Goal: Task Accomplishment & Management: Manage account settings

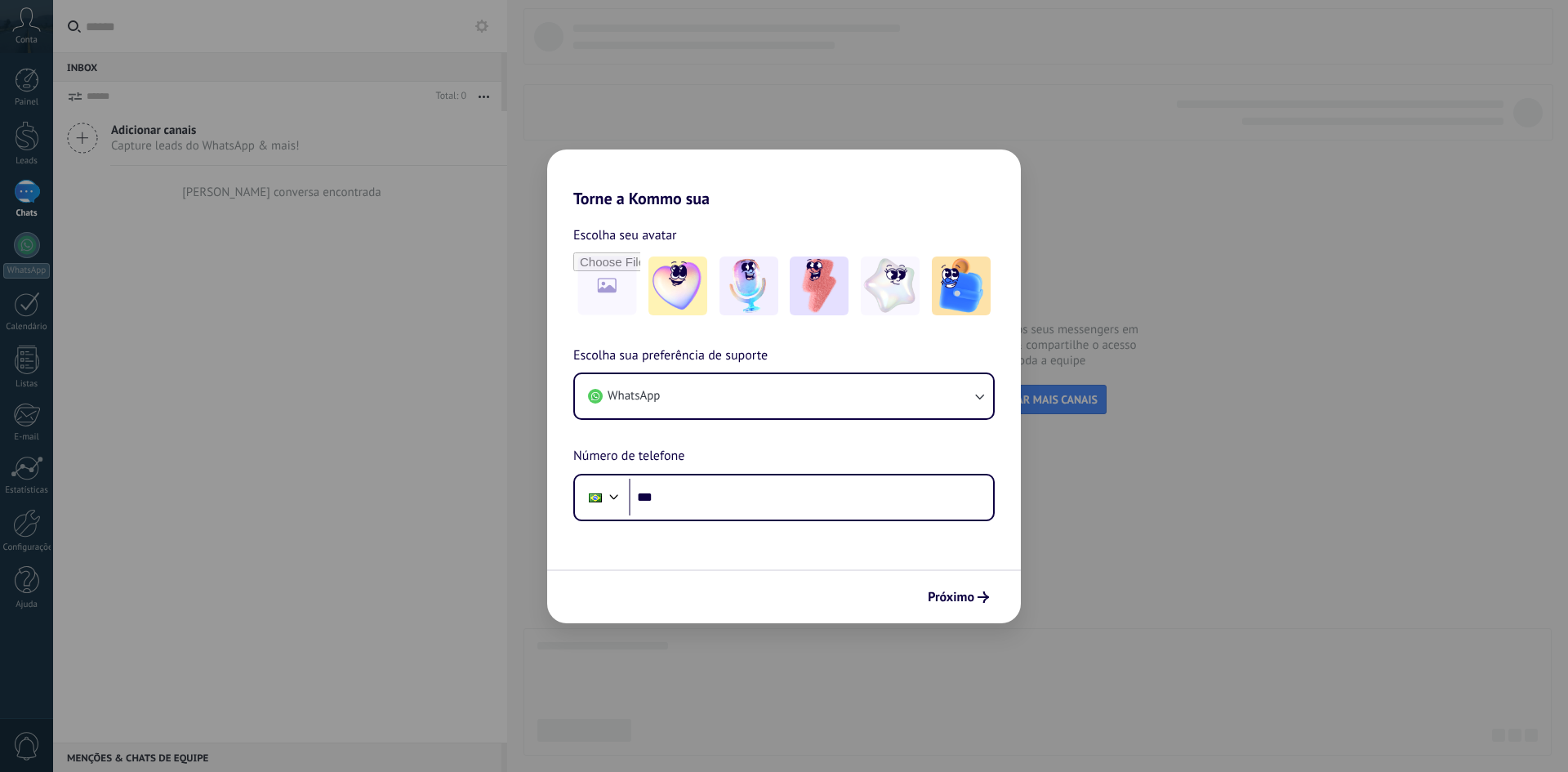
click at [26, 526] on div "Torne a Kommo sua Escolha seu avatar Escolha sua preferência de suporte WhatsAp…" at bounding box center [784, 386] width 1568 height 772
click at [964, 594] on span "Próximo" at bounding box center [951, 596] width 47 height 12
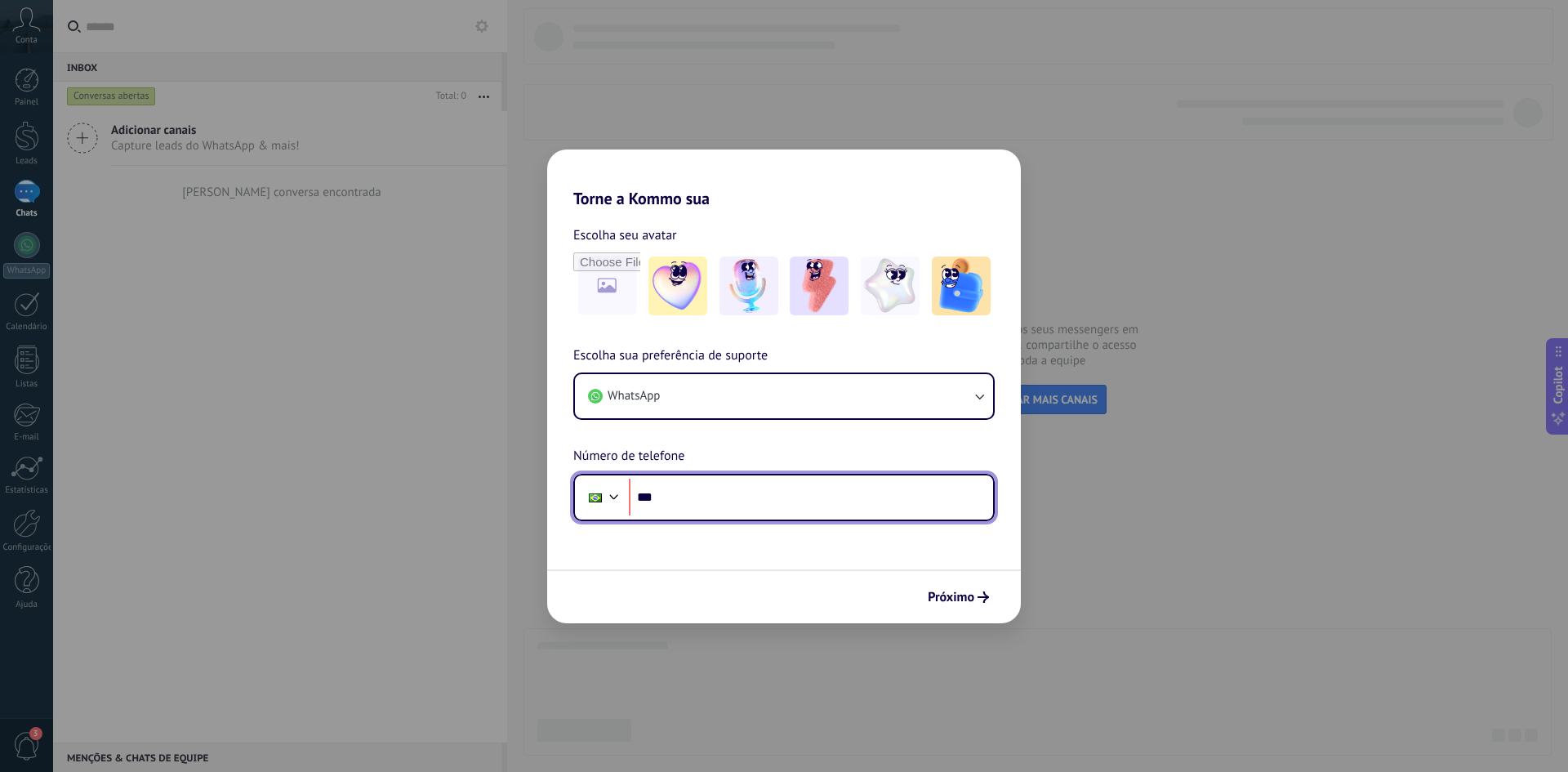
click at [742, 494] on input "***" at bounding box center [810, 498] width 364 height 38
type input "**********"
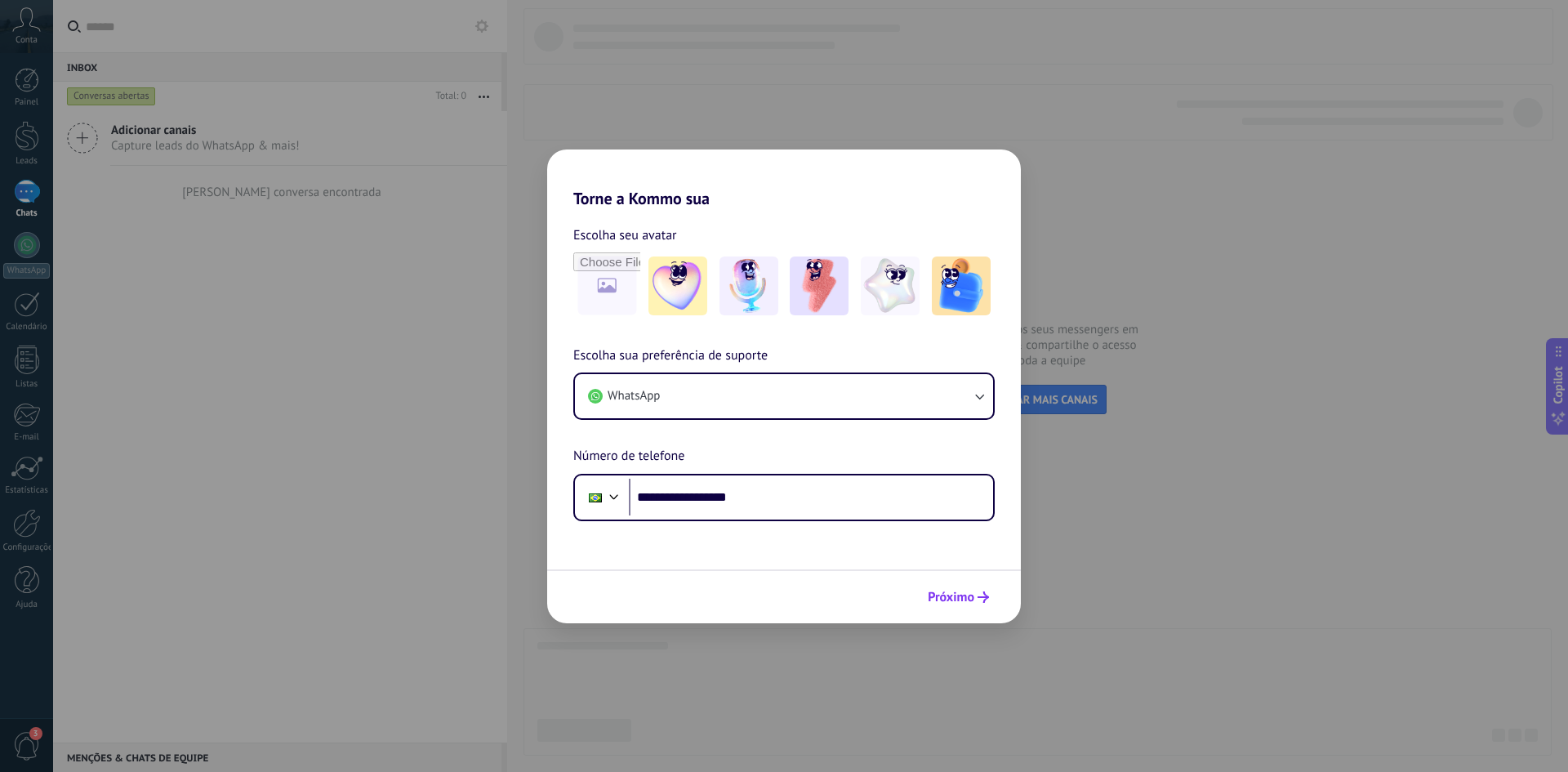
click at [955, 596] on span "Próximo" at bounding box center [951, 596] width 47 height 12
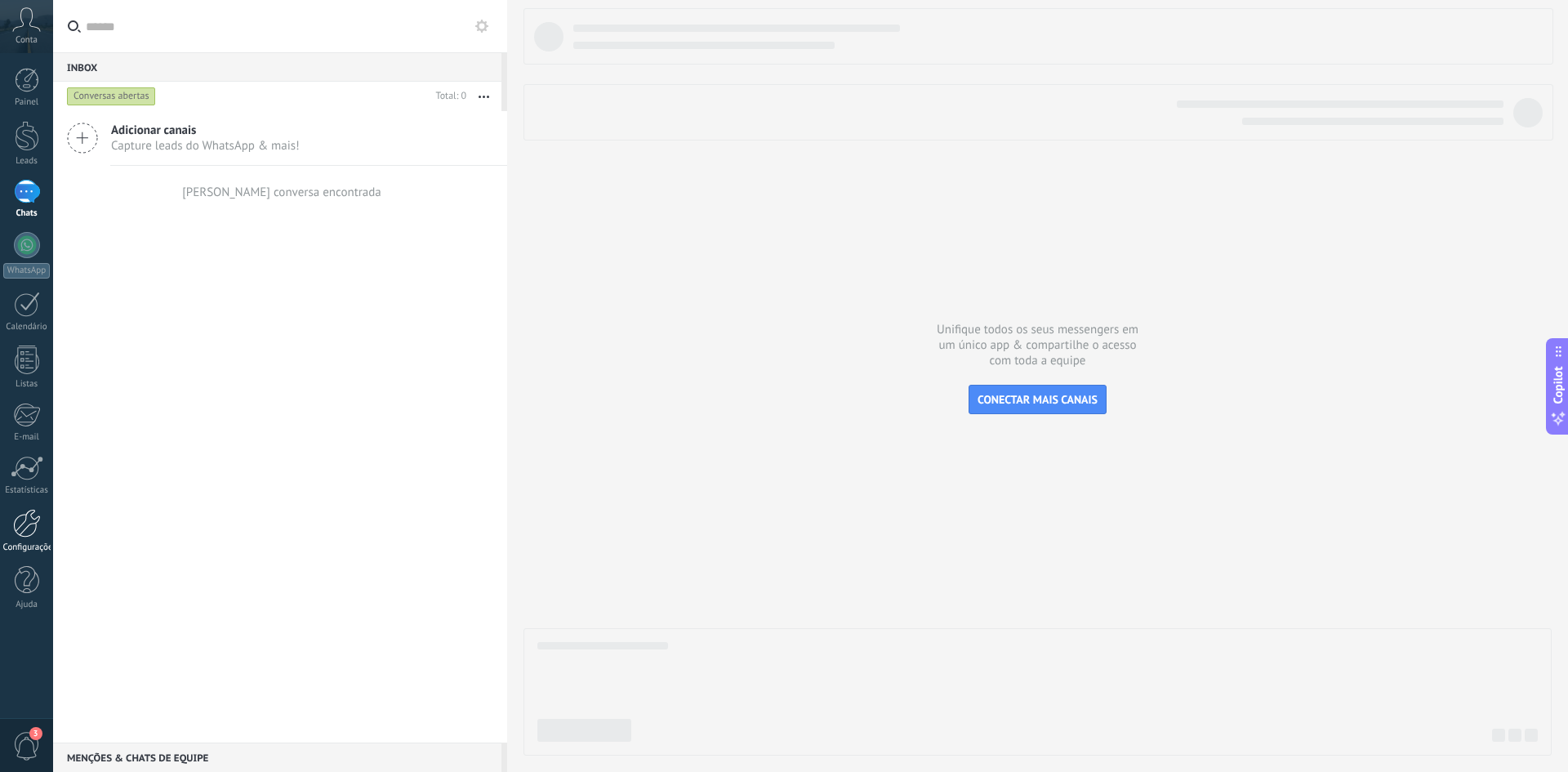
click at [15, 512] on div at bounding box center [27, 523] width 28 height 29
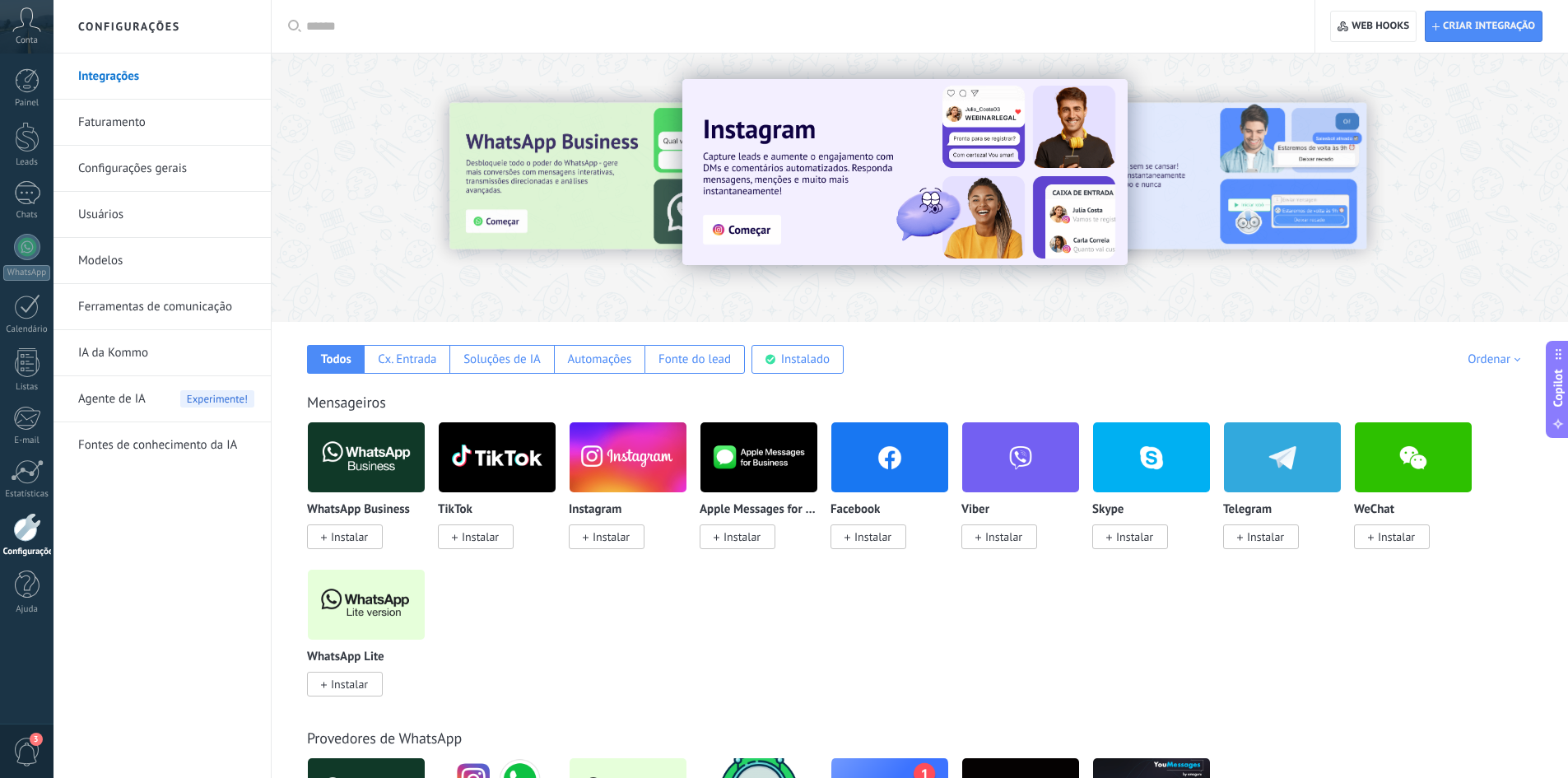
click at [93, 213] on link "Usuários" at bounding box center [166, 215] width 176 height 46
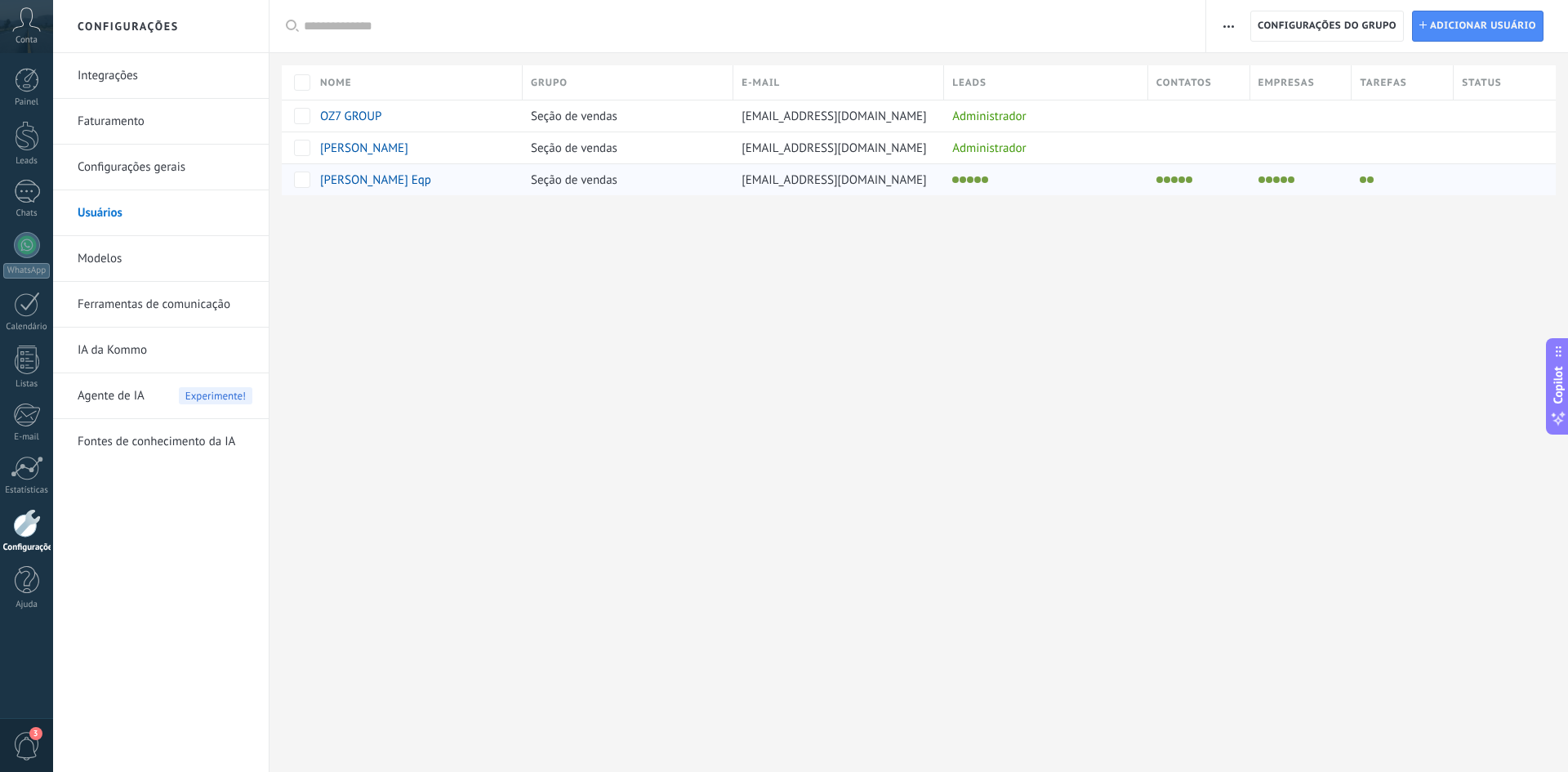
click at [385, 184] on span "[PERSON_NAME] Eqp" at bounding box center [376, 179] width 111 height 15
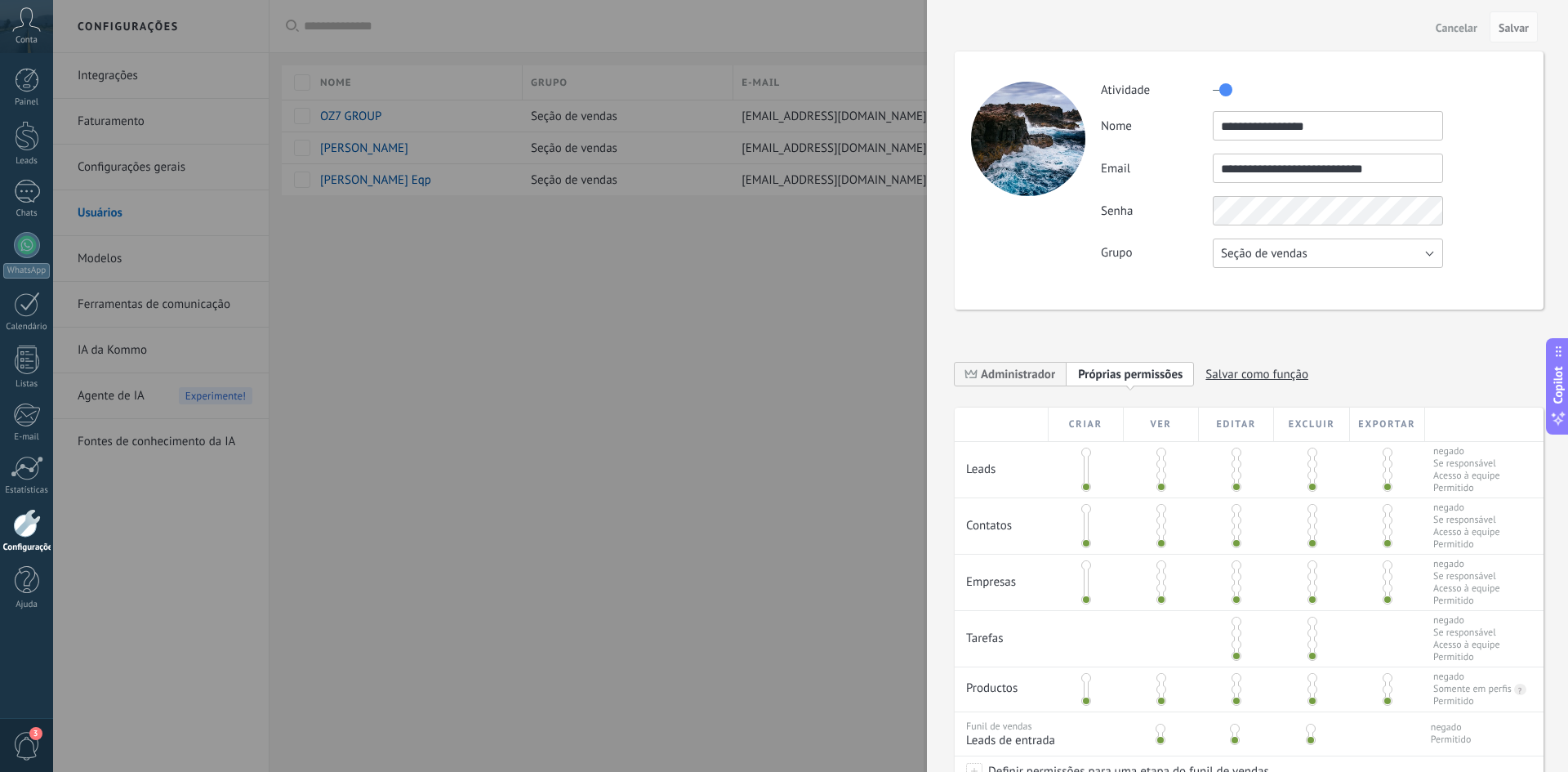
click at [1340, 255] on button "Seção de vendas" at bounding box center [1328, 253] width 230 height 30
click at [1340, 255] on span "Seção de vendas" at bounding box center [1321, 253] width 235 height 15
click at [639, 365] on div at bounding box center [784, 386] width 1568 height 772
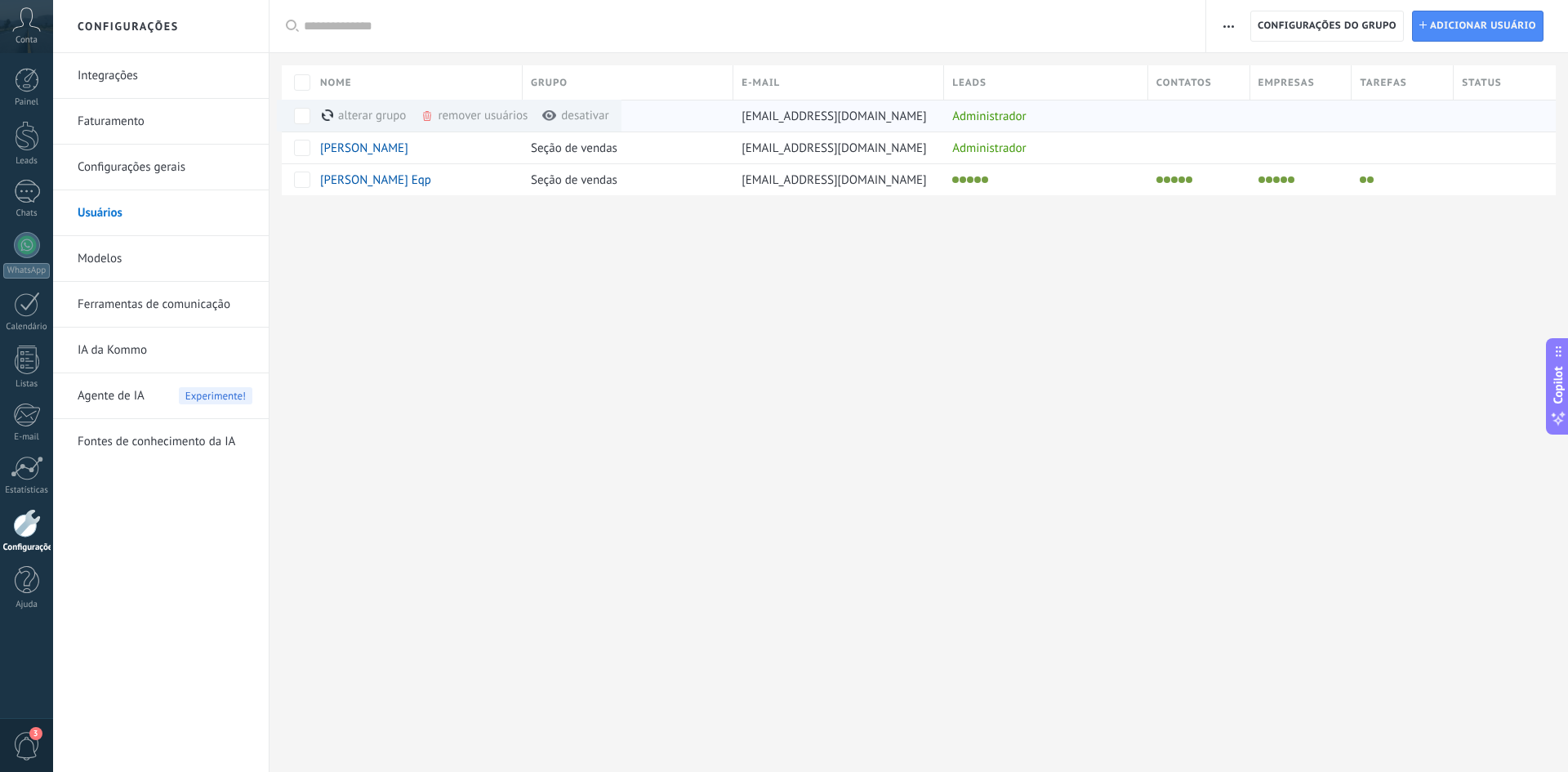
click at [443, 117] on div "remover usuários mais" at bounding box center [503, 116] width 166 height 32
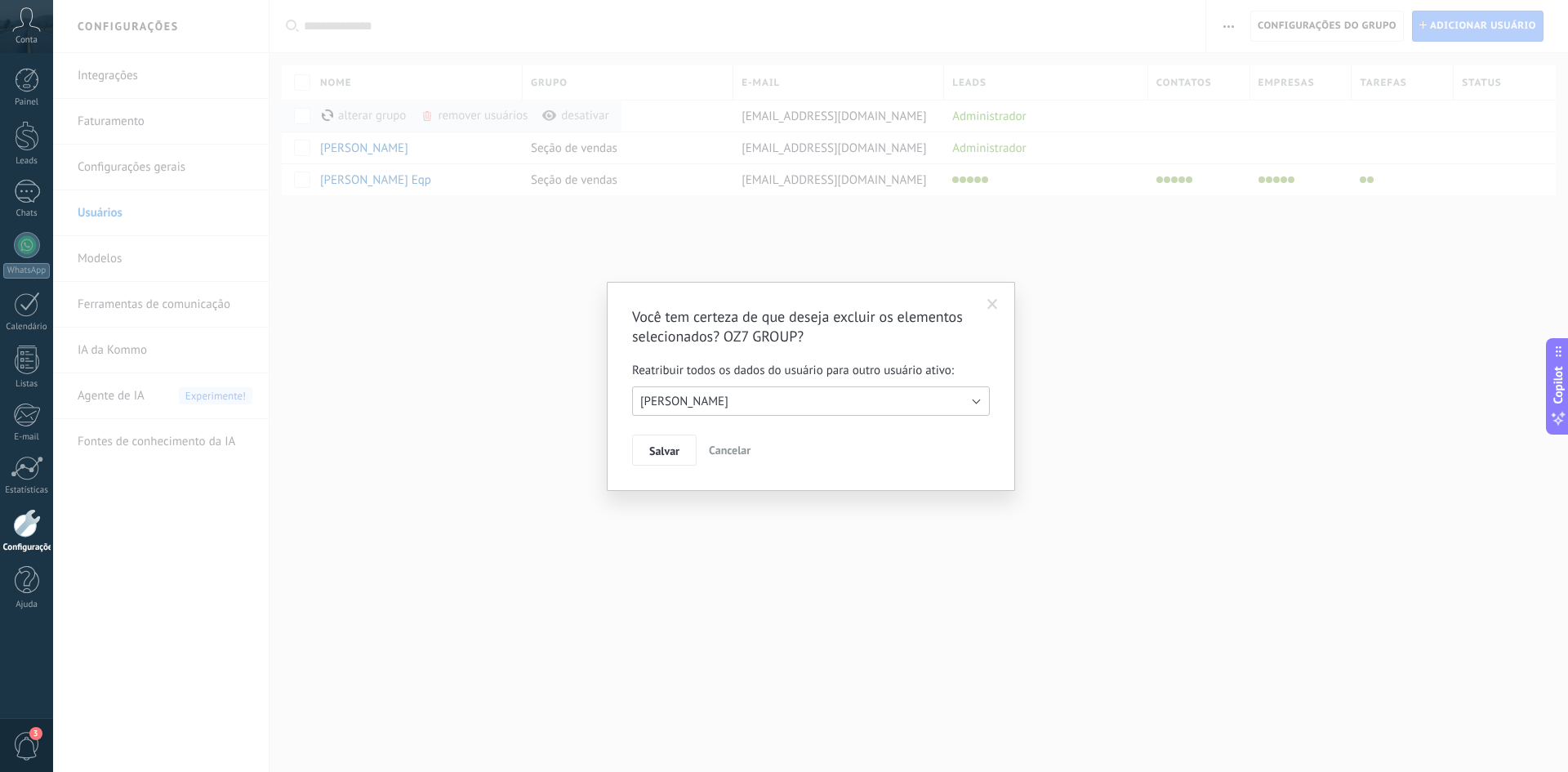
click at [711, 395] on span "[PERSON_NAME]" at bounding box center [684, 401] width 89 height 15
click at [711, 395] on span "[PERSON_NAME]" at bounding box center [803, 401] width 362 height 15
click at [997, 303] on span at bounding box center [993, 305] width 11 height 12
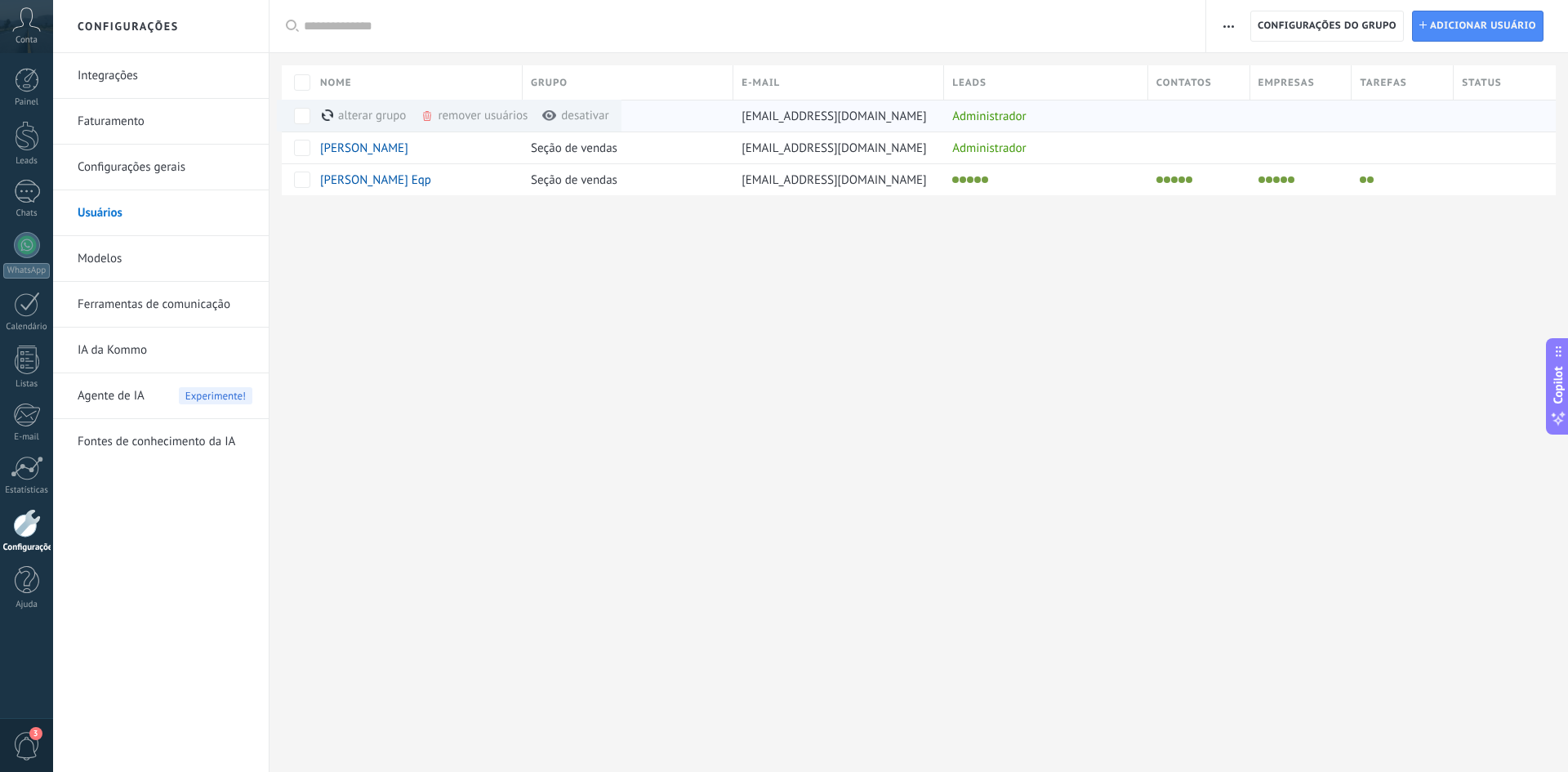
click at [366, 112] on div "alterar grupo mais" at bounding box center [393, 116] width 143 height 32
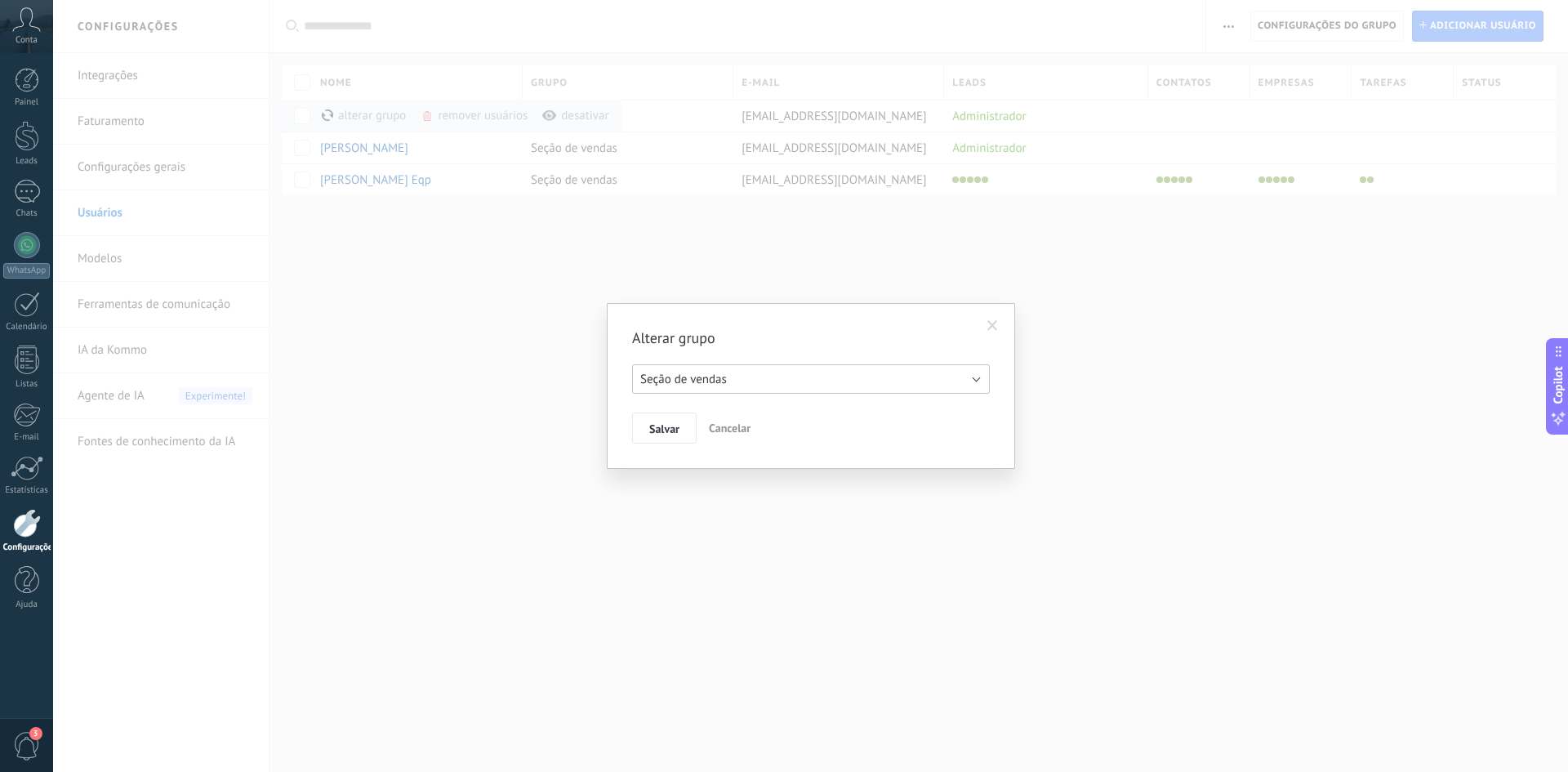
click at [705, 371] on button "Seção de vendas" at bounding box center [811, 379] width 358 height 30
click at [674, 427] on span "Salvar" at bounding box center [664, 429] width 30 height 12
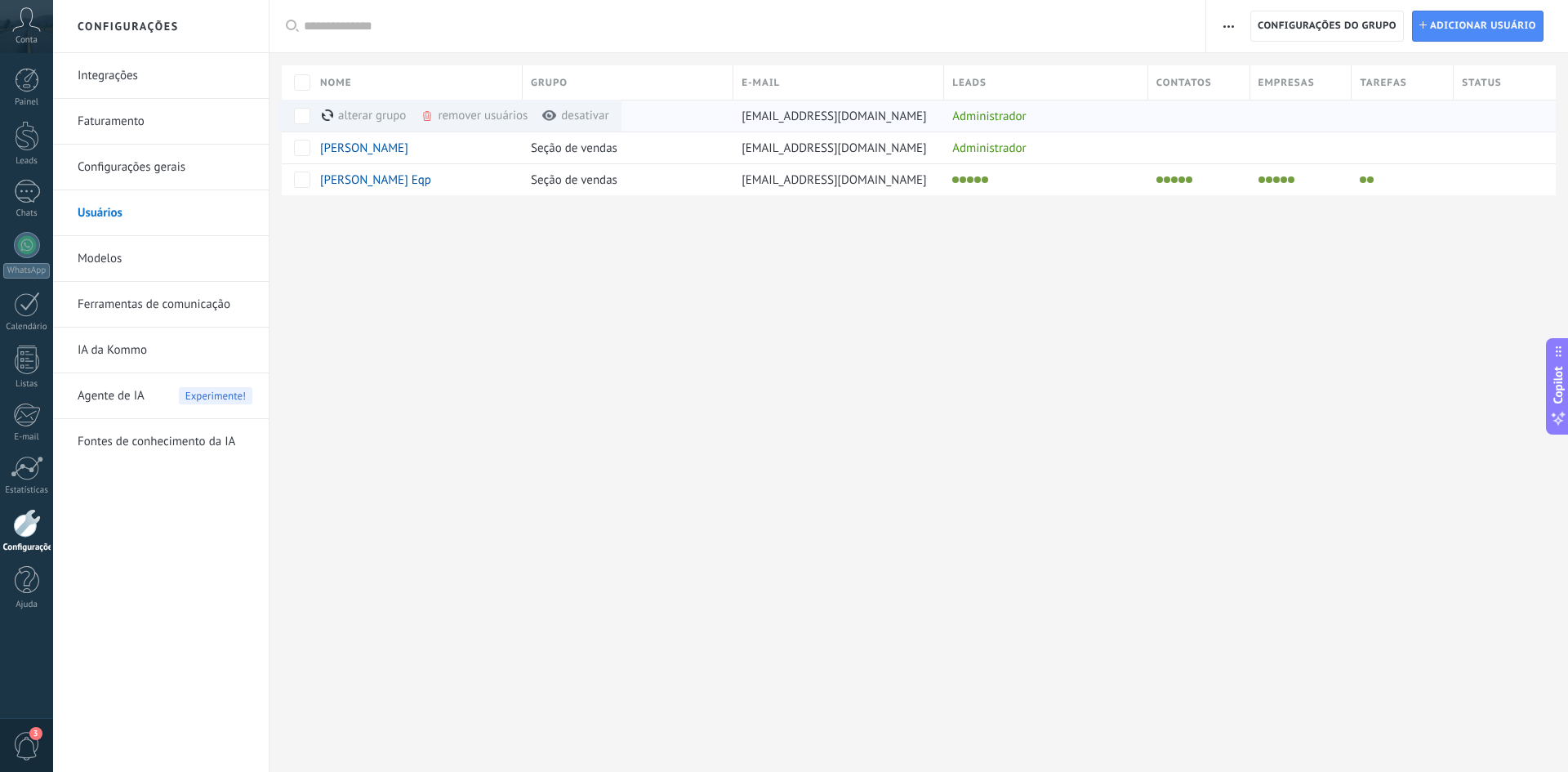
click at [445, 116] on div "remover usuários mais" at bounding box center [503, 116] width 166 height 32
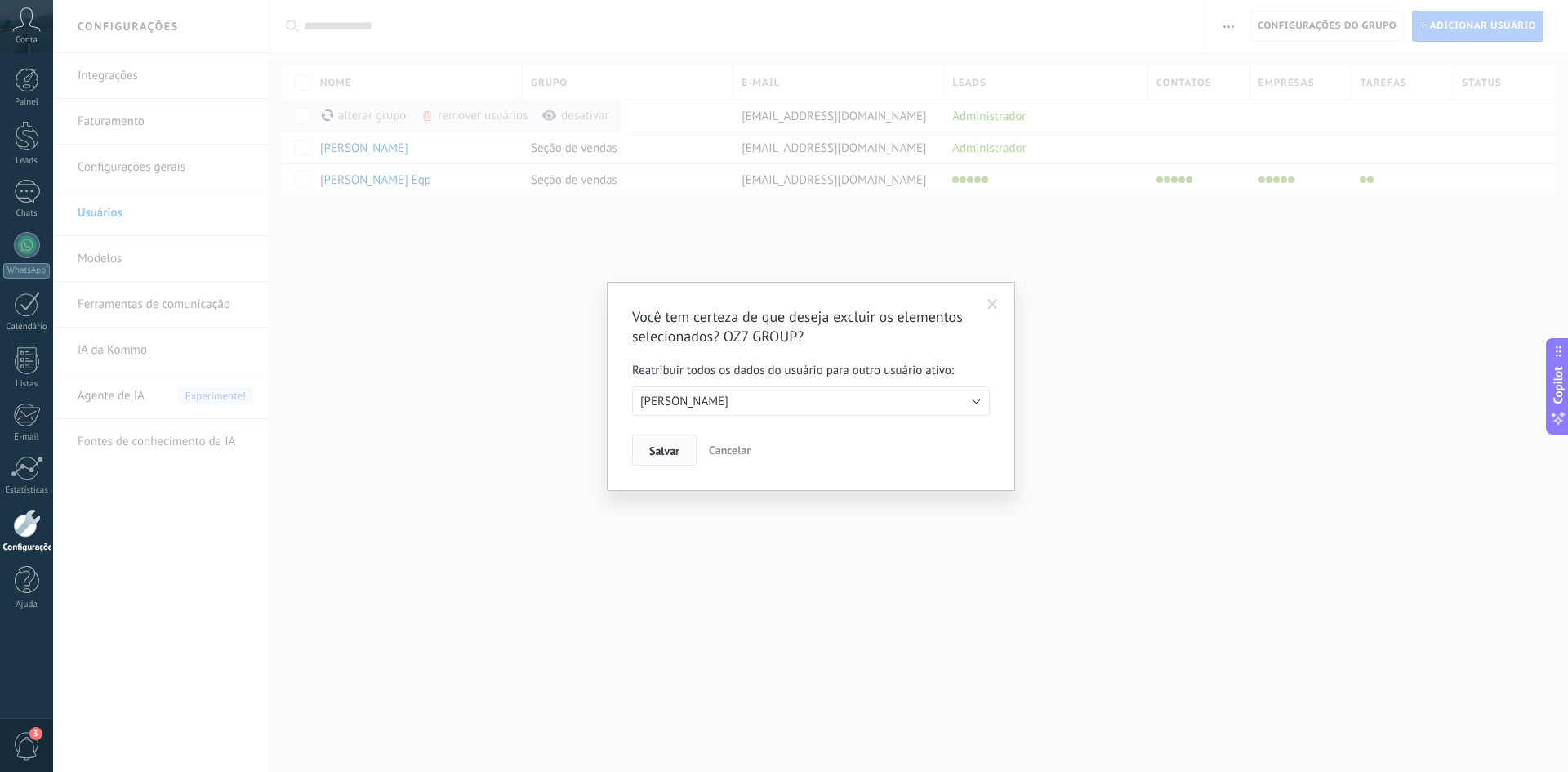
click at [674, 450] on span "Salvar" at bounding box center [664, 450] width 30 height 12
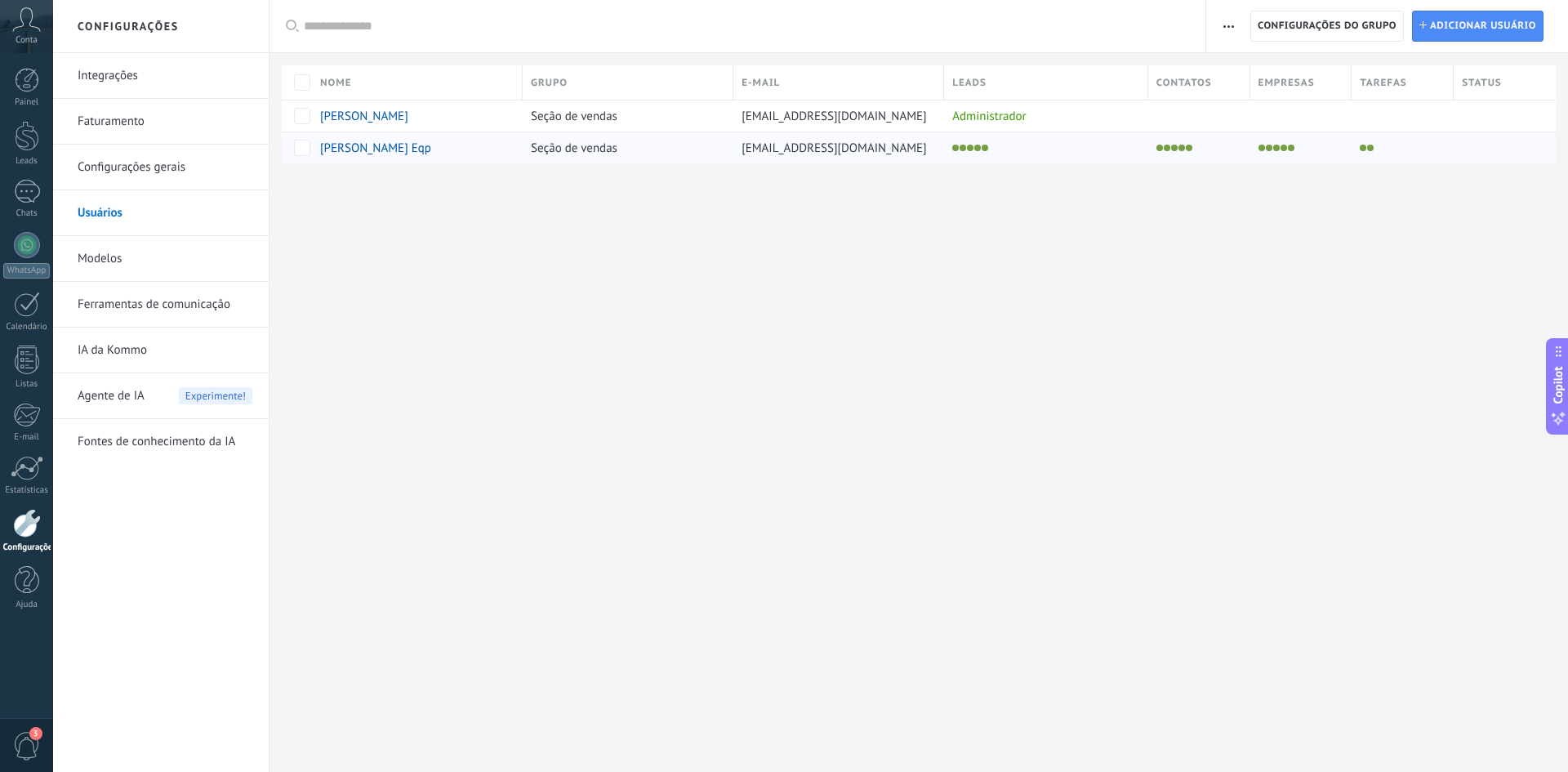
click at [377, 152] on span "[PERSON_NAME] Eqp" at bounding box center [376, 148] width 111 height 15
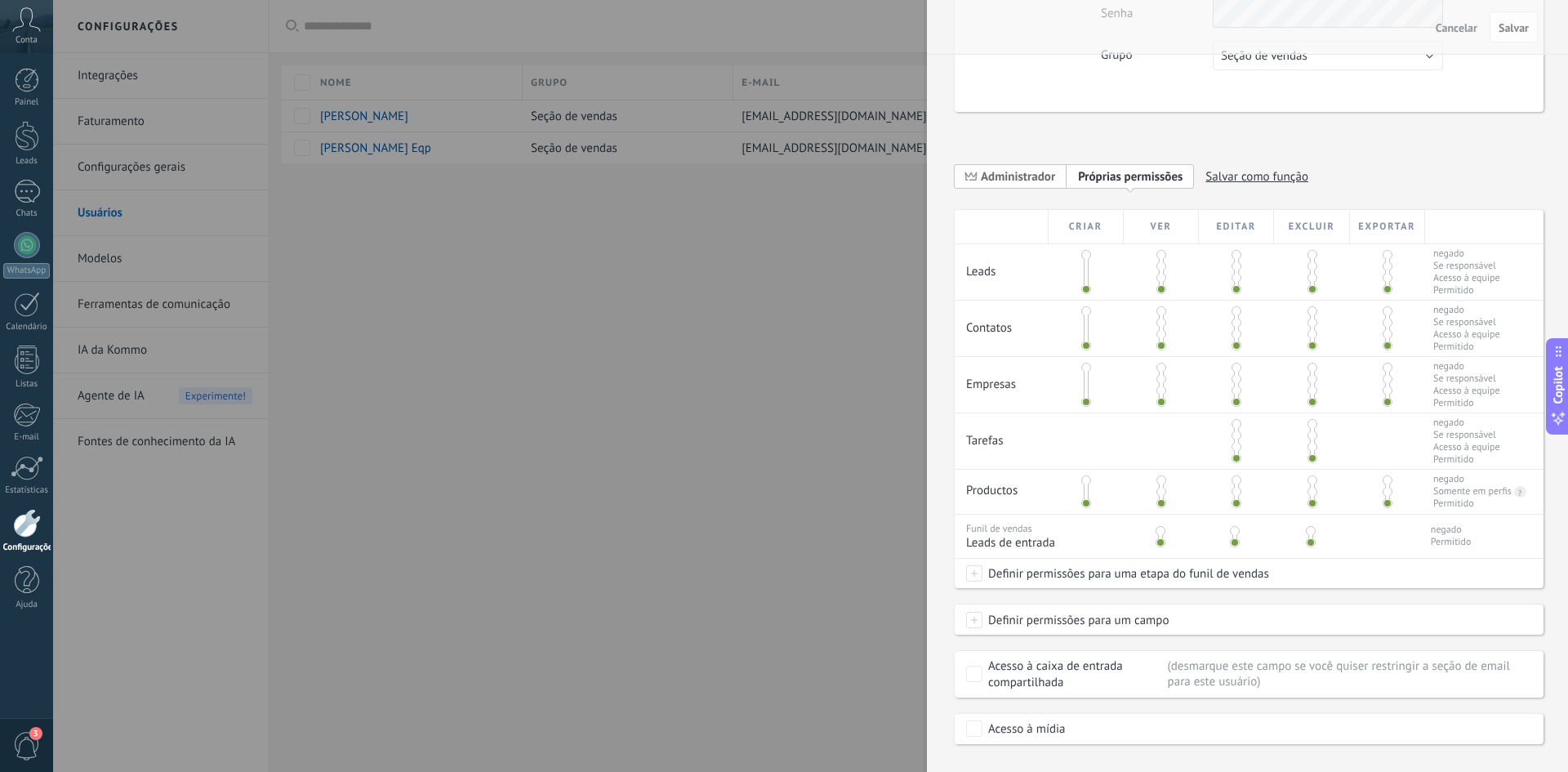
scroll to position [227, 0]
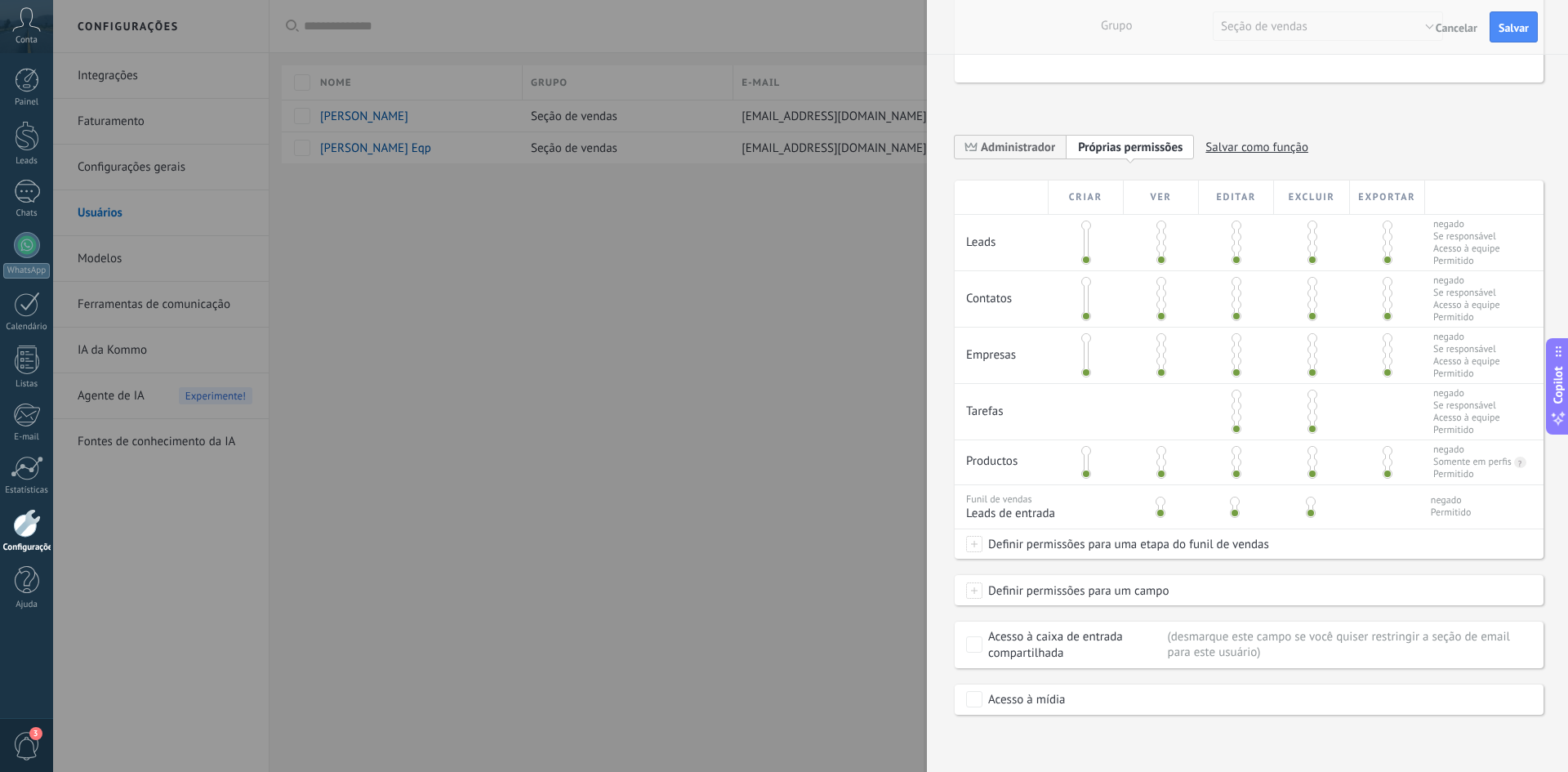
click at [977, 588] on span at bounding box center [974, 590] width 16 height 16
click at [1212, 580] on div "Definir permissões para um campo Contato: Posição Contato: Telefone Contato: E-…" at bounding box center [1249, 590] width 589 height 30
click at [1205, 563] on div "Criar Ver Editar Excluir Exportar Leads negado Se responsável Acesso à equipe P…" at bounding box center [1249, 448] width 589 height 535
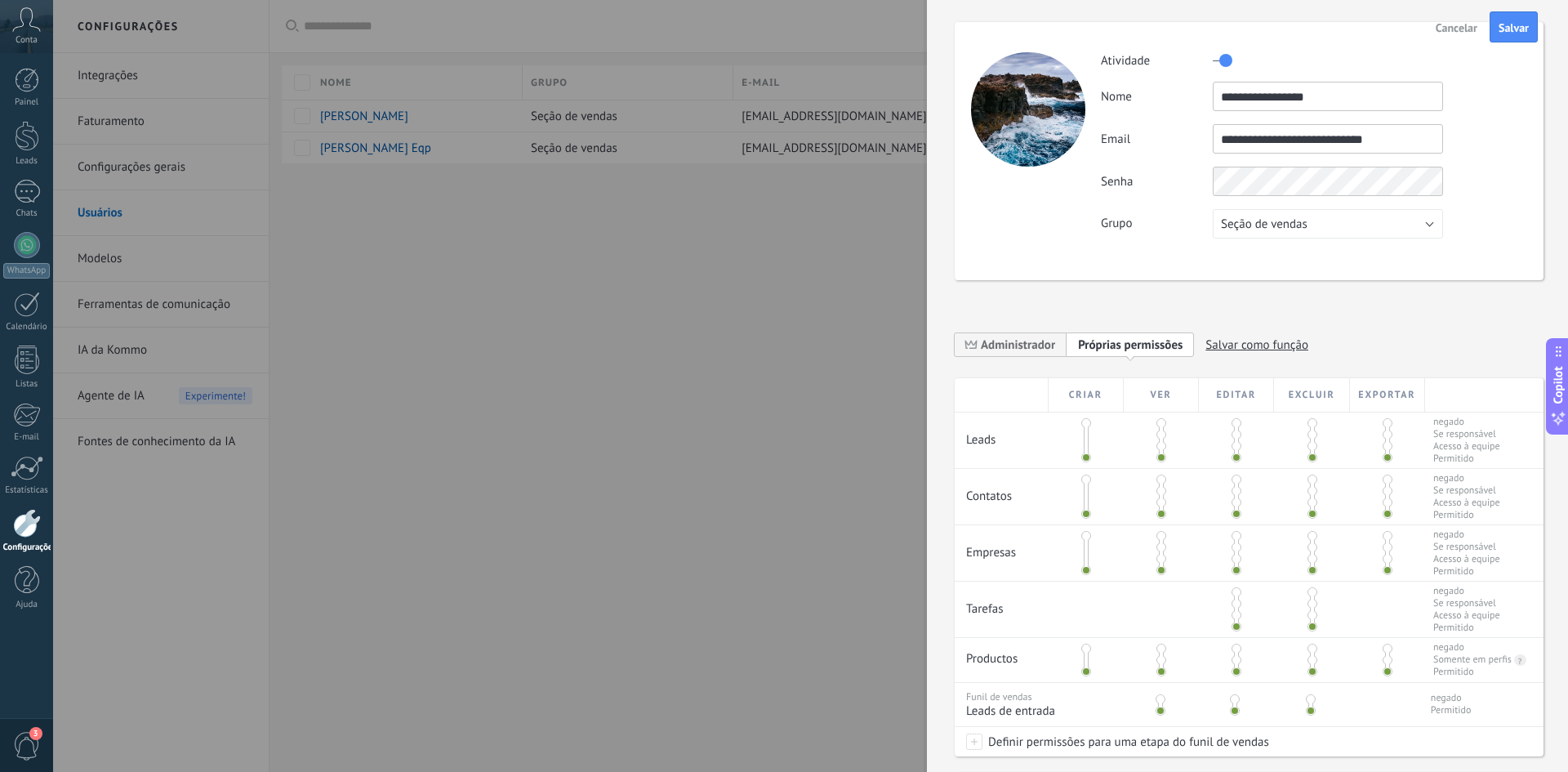
scroll to position [0, 0]
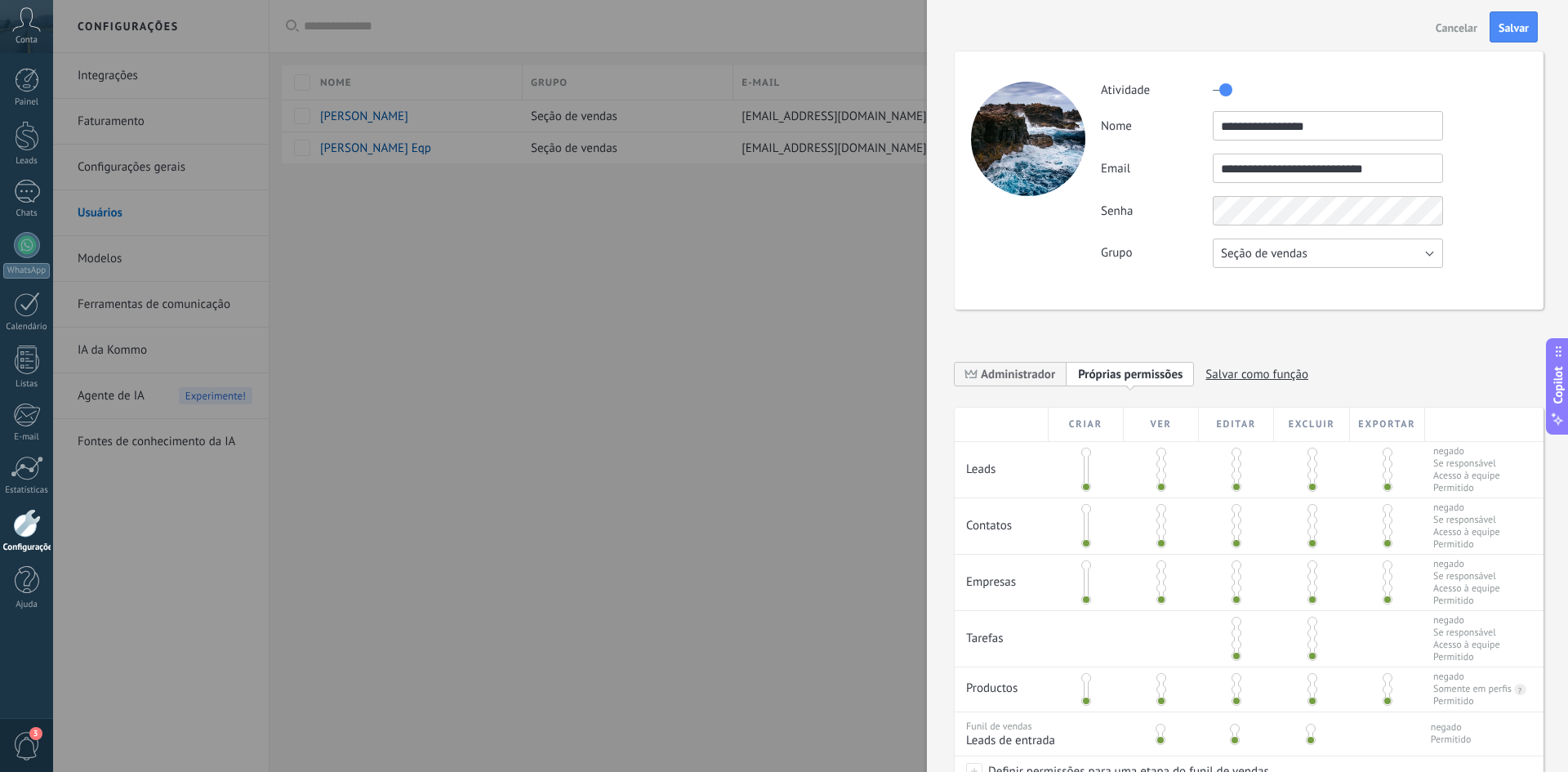
click at [1299, 249] on span "Seção de vendas" at bounding box center [1264, 253] width 87 height 15
click at [1291, 377] on span "Salvar como função" at bounding box center [1256, 374] width 103 height 25
click at [1265, 326] on div "**********" at bounding box center [1249, 480] width 589 height 923
click at [1453, 28] on span "Cancelar" at bounding box center [1457, 28] width 42 height 12
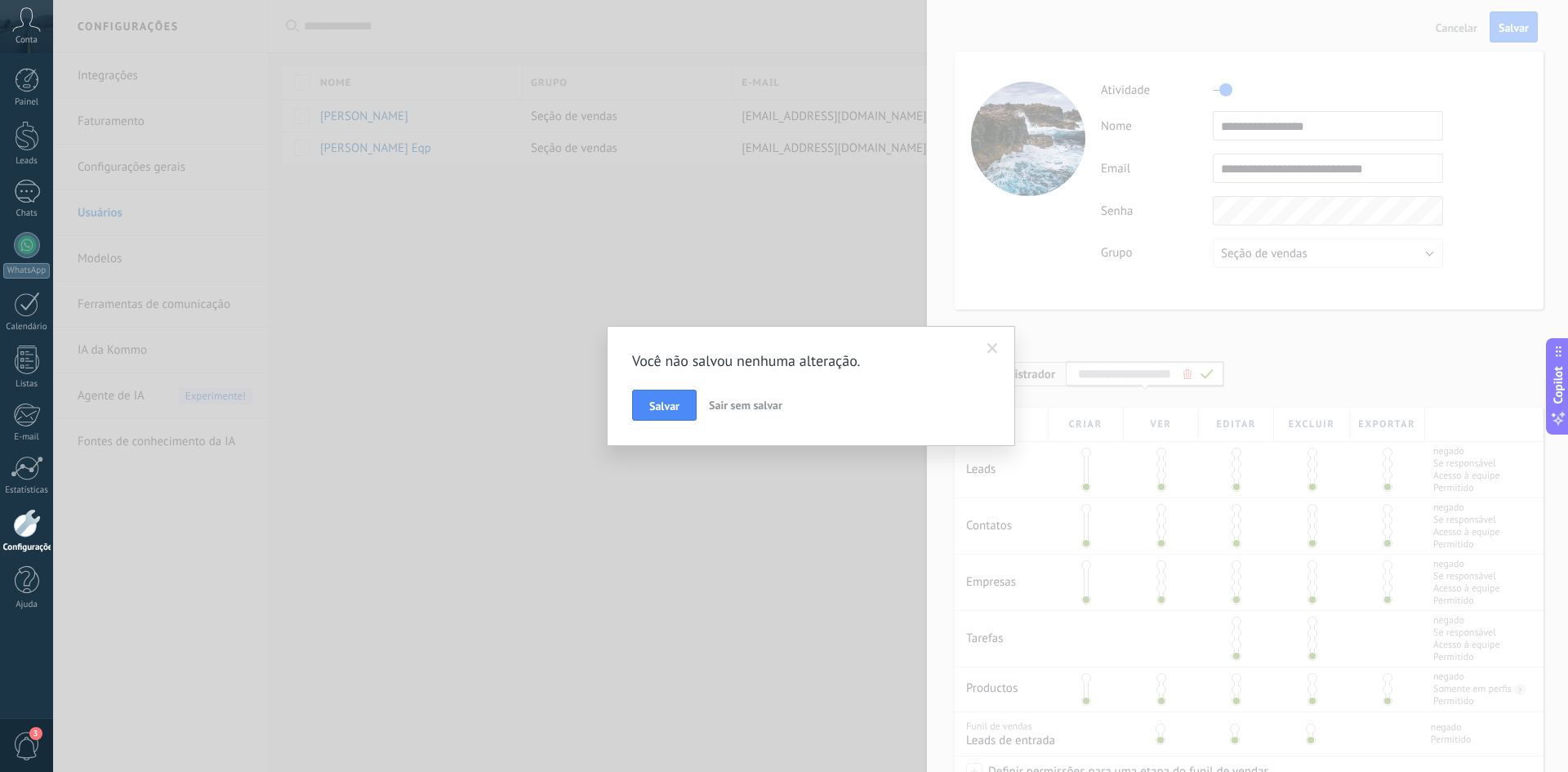
click at [749, 407] on span "Sair sem salvar" at bounding box center [746, 405] width 73 height 14
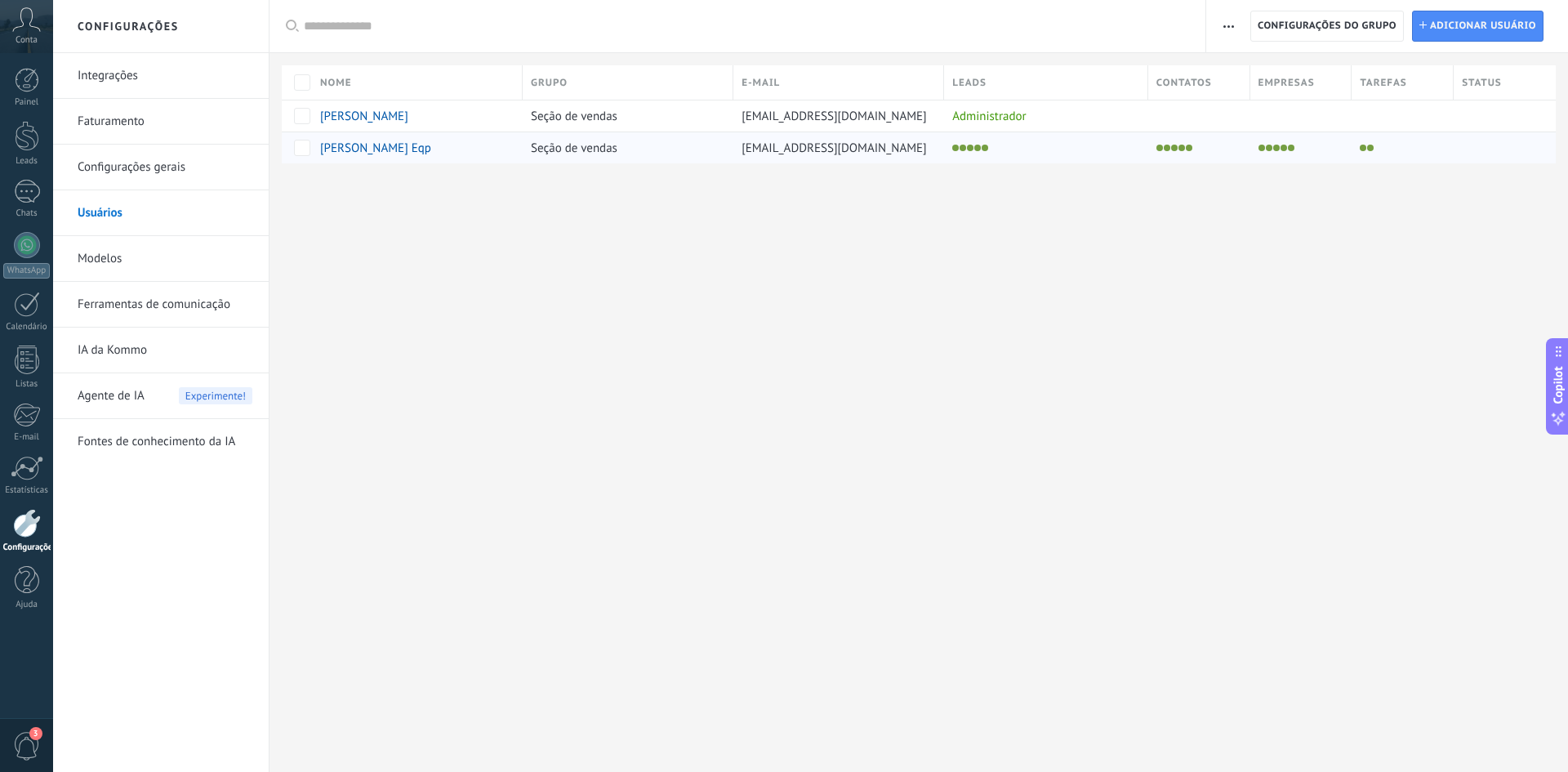
click at [405, 150] on span "[PERSON_NAME] Eqp" at bounding box center [376, 148] width 111 height 15
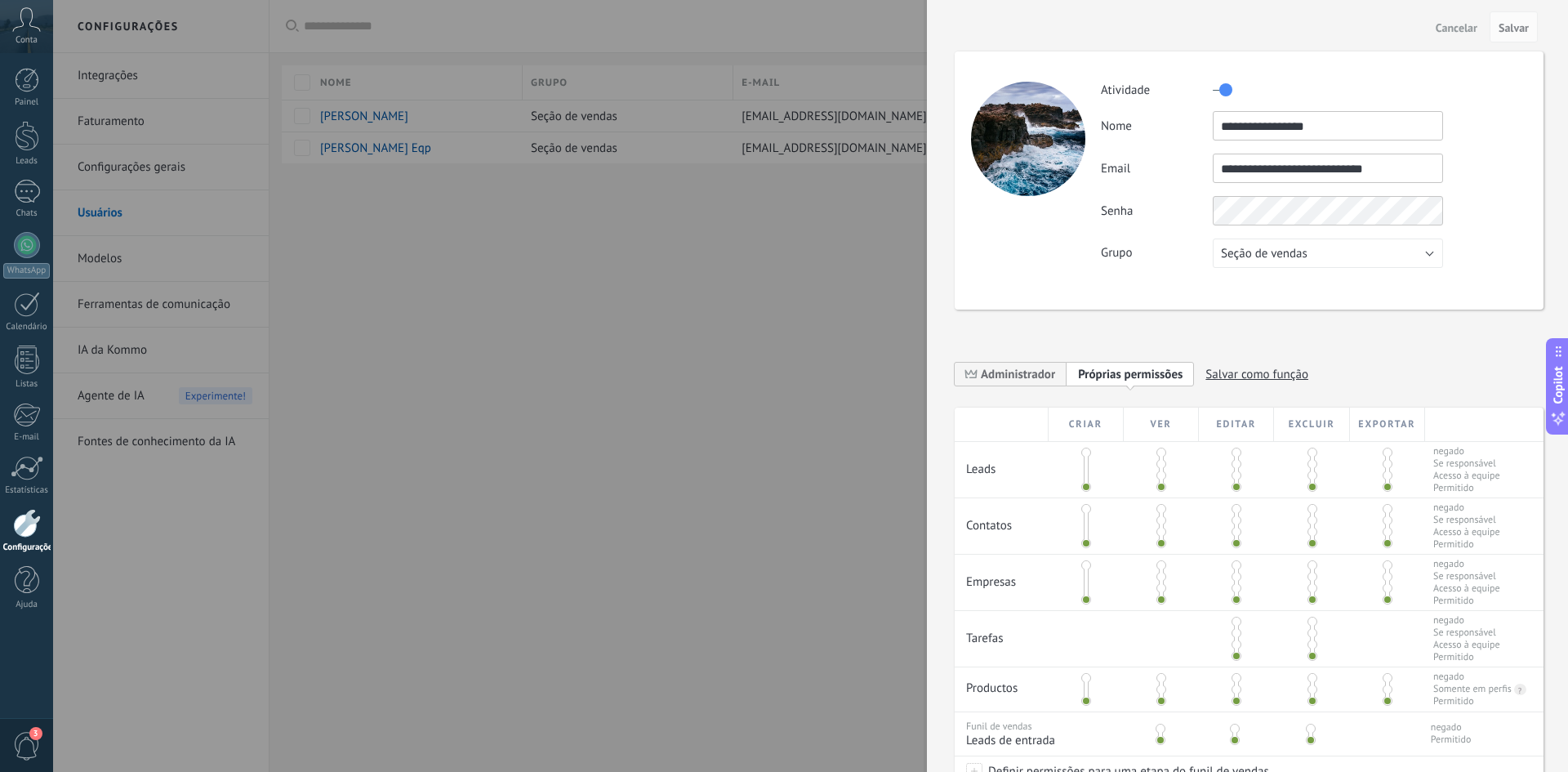
click at [1447, 33] on span "Cancelar" at bounding box center [1457, 28] width 42 height 12
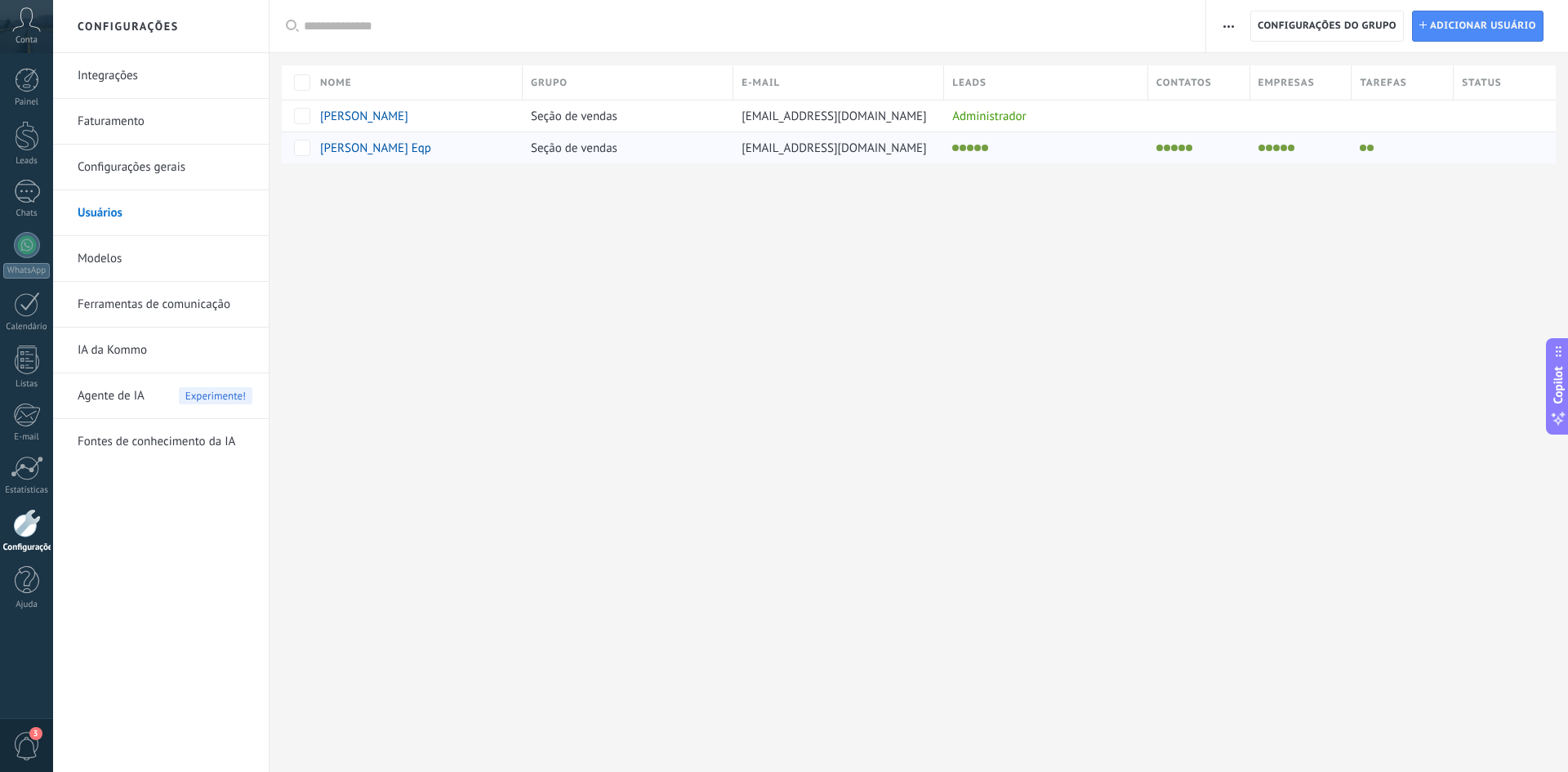
click at [786, 153] on span "[EMAIL_ADDRESS][DOMAIN_NAME]" at bounding box center [834, 148] width 185 height 15
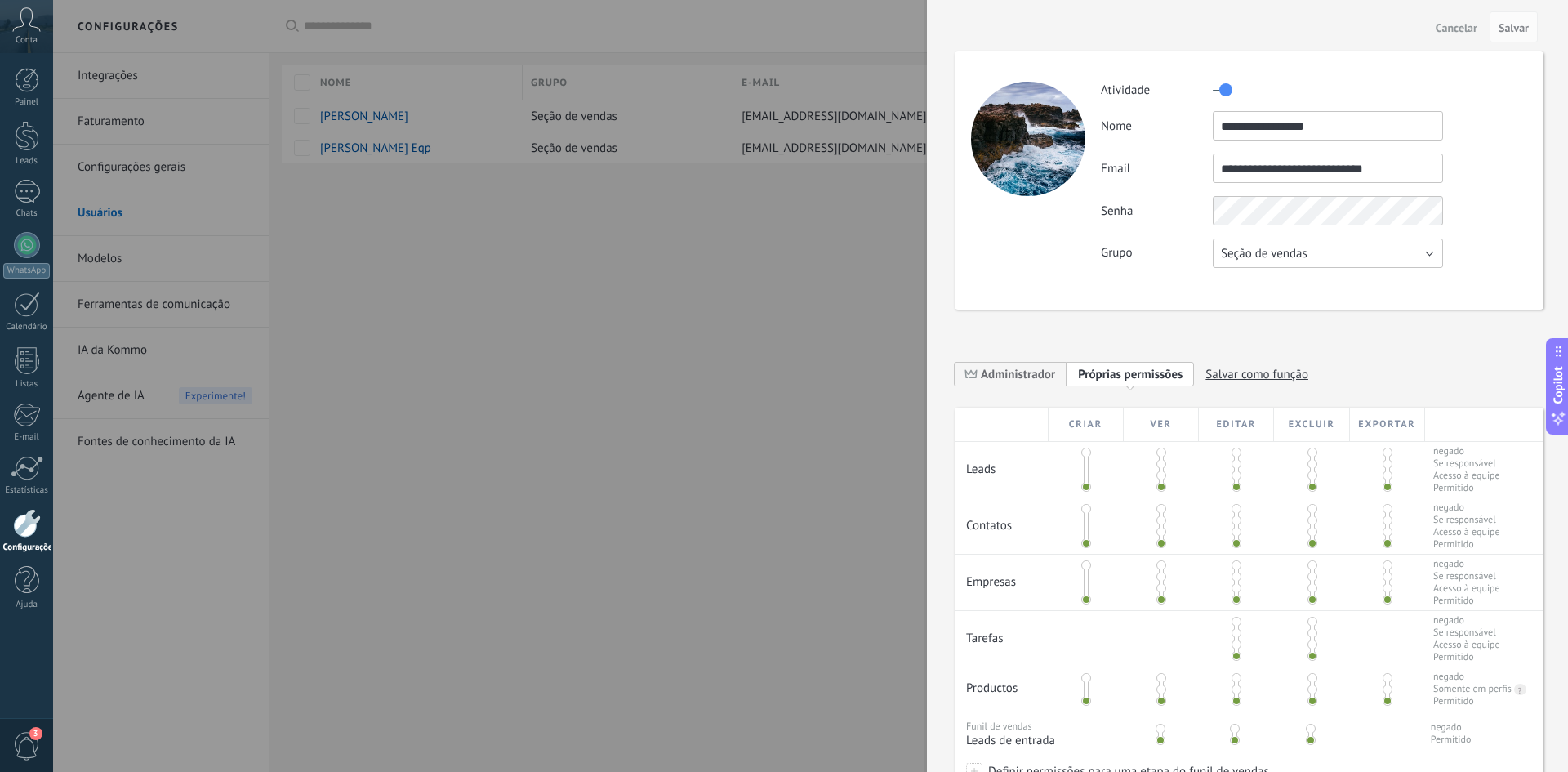
click at [1392, 248] on button "Seção de vendas" at bounding box center [1328, 253] width 230 height 30
click at [1388, 353] on div "**********" at bounding box center [1249, 379] width 589 height 57
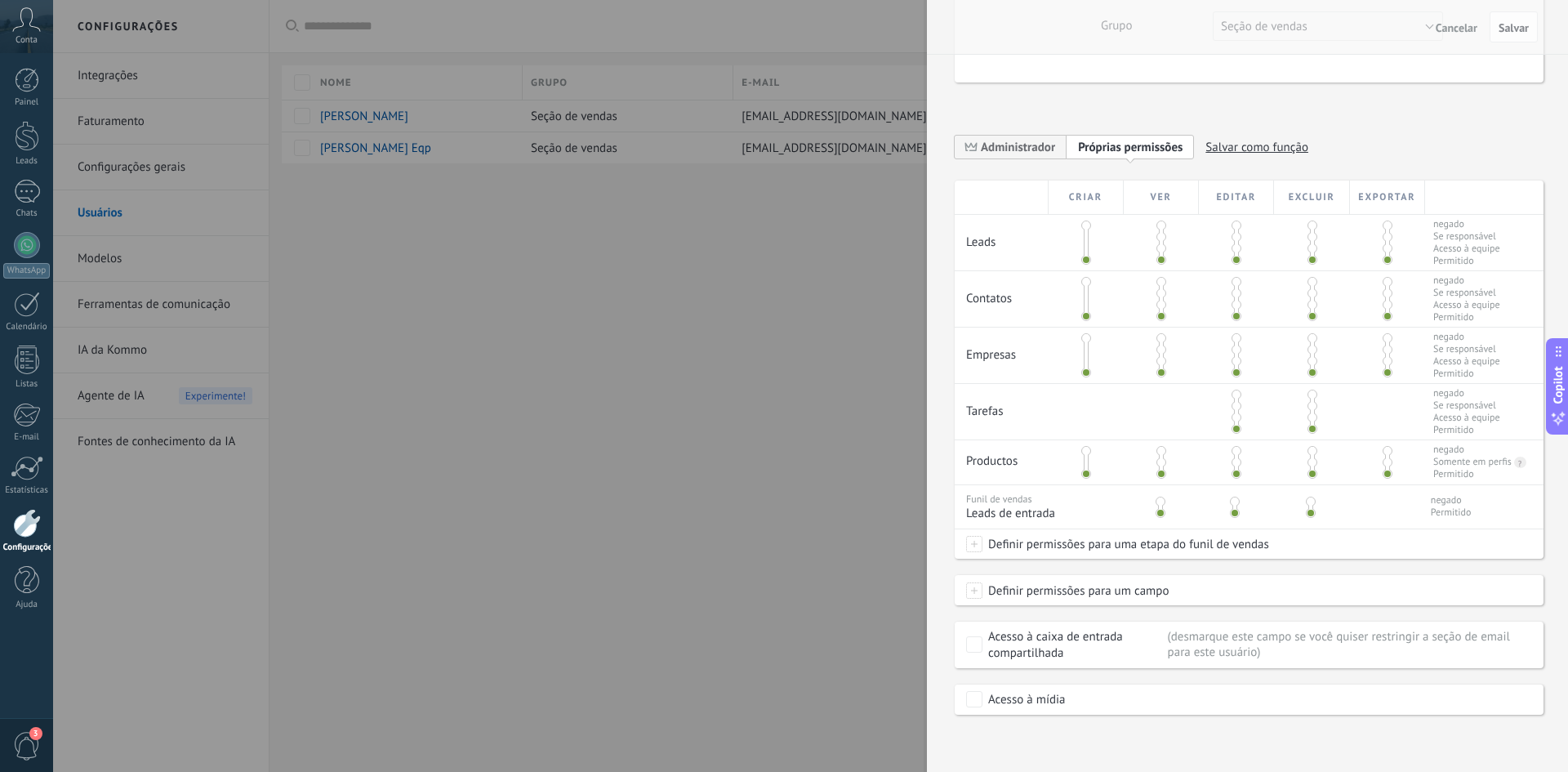
click at [1454, 32] on span "Cancelar" at bounding box center [1457, 28] width 42 height 12
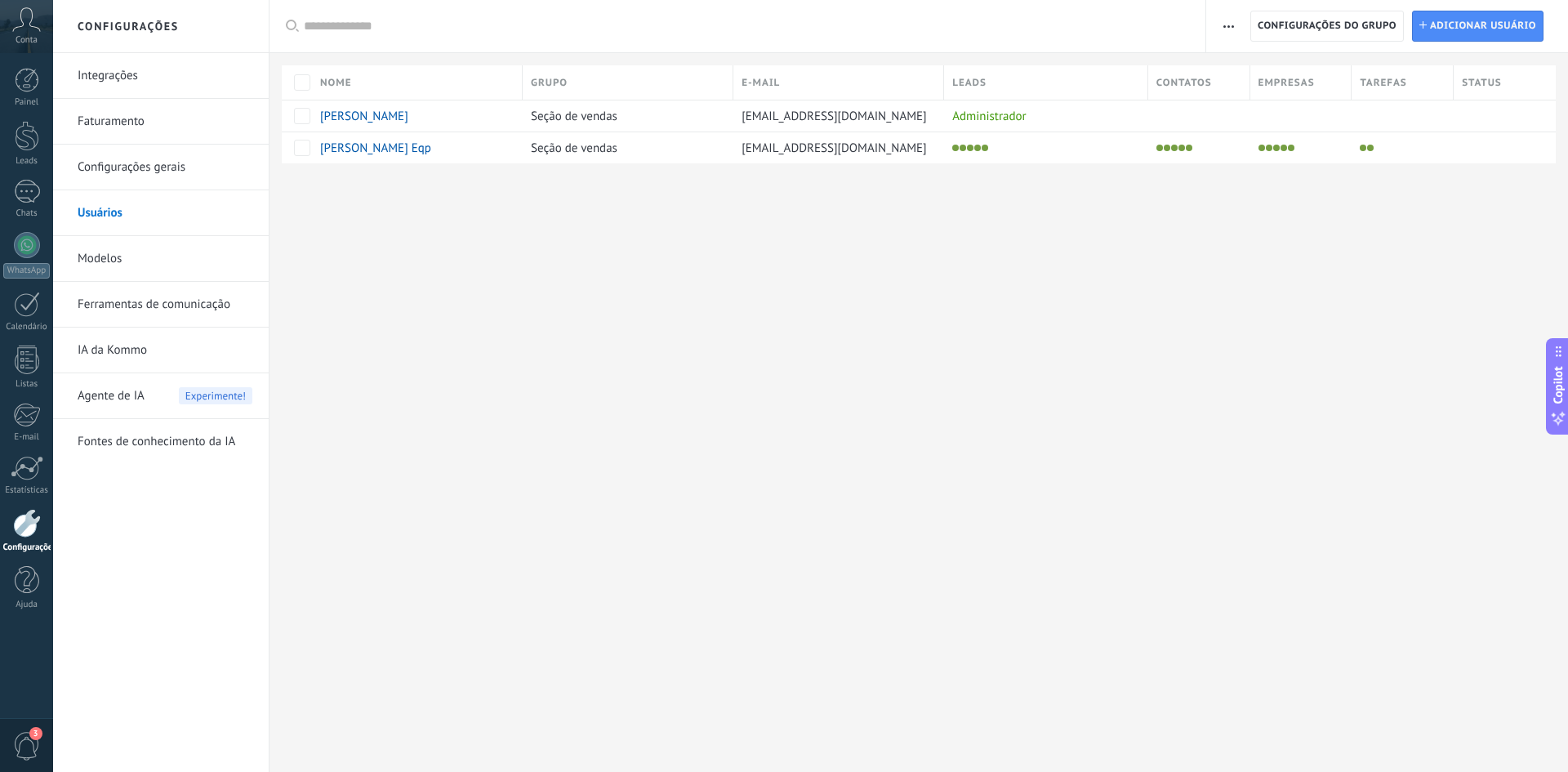
scroll to position [0, 0]
click at [436, 116] on div "[PERSON_NAME]" at bounding box center [408, 116] width 176 height 14
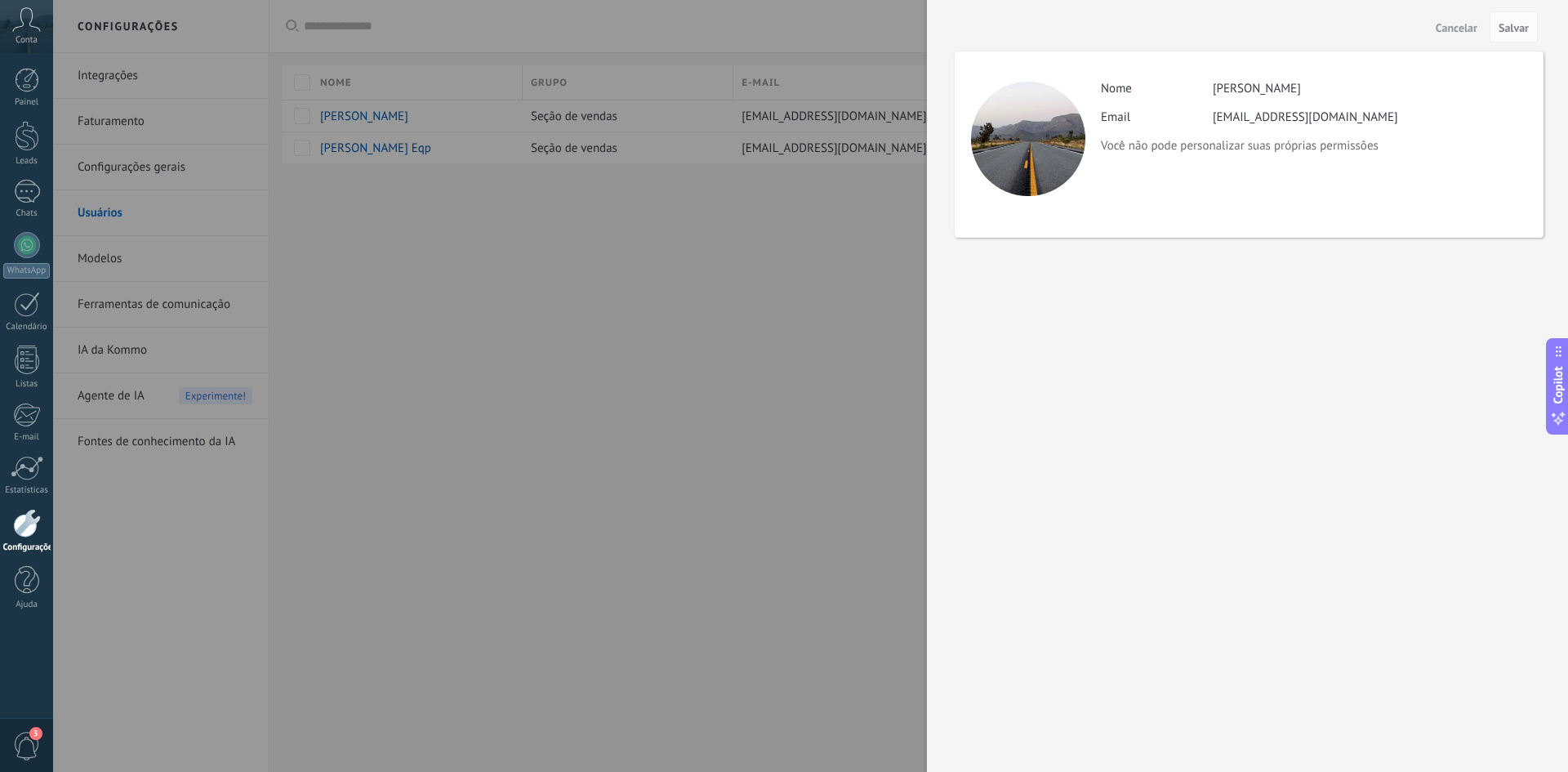
click at [1441, 31] on span "Cancelar" at bounding box center [1457, 28] width 42 height 12
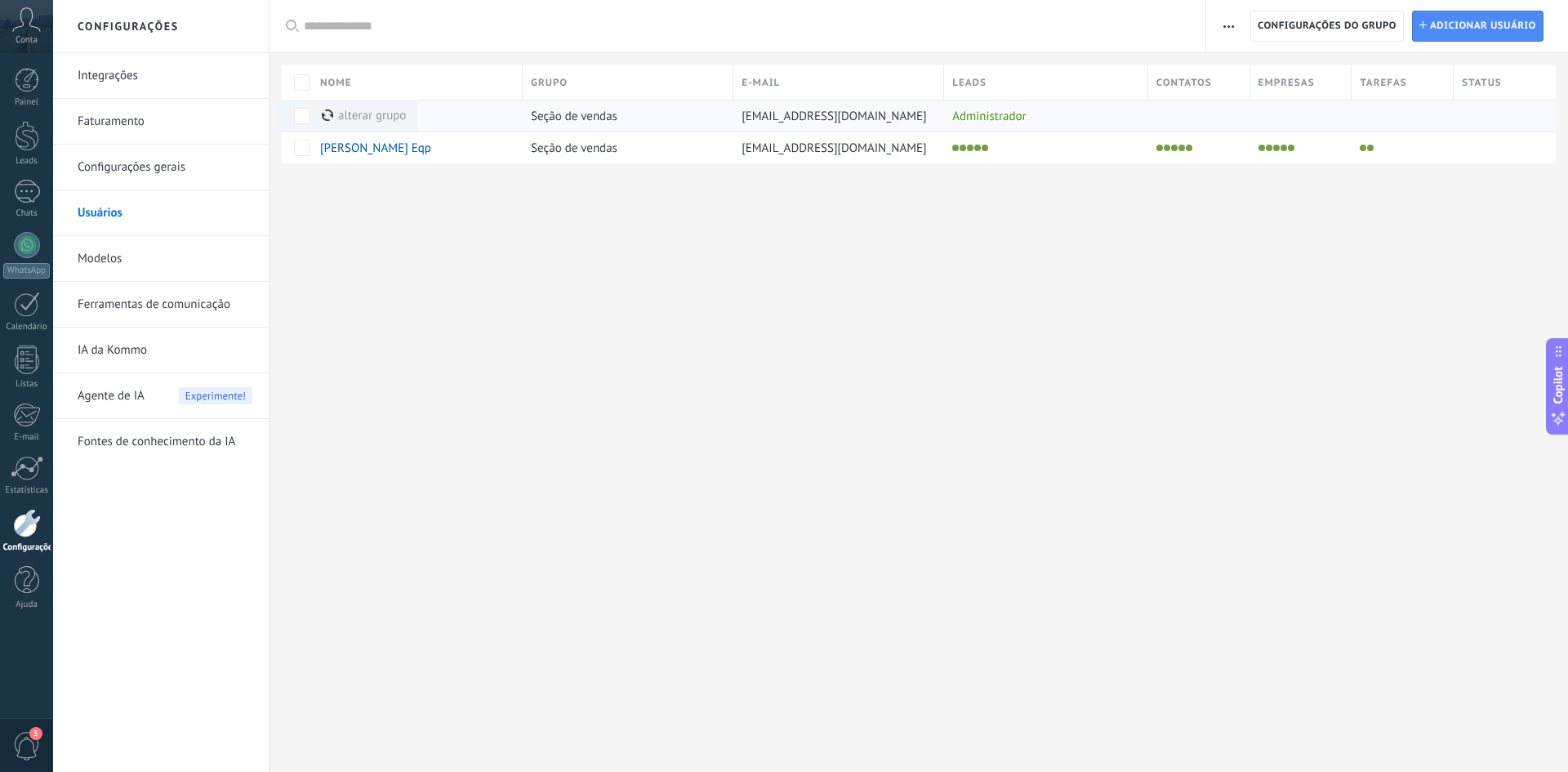
click at [460, 112] on div "[PERSON_NAME]" at bounding box center [408, 116] width 176 height 14
click at [380, 146] on div "alterar grupo mais" at bounding box center [393, 148] width 143 height 32
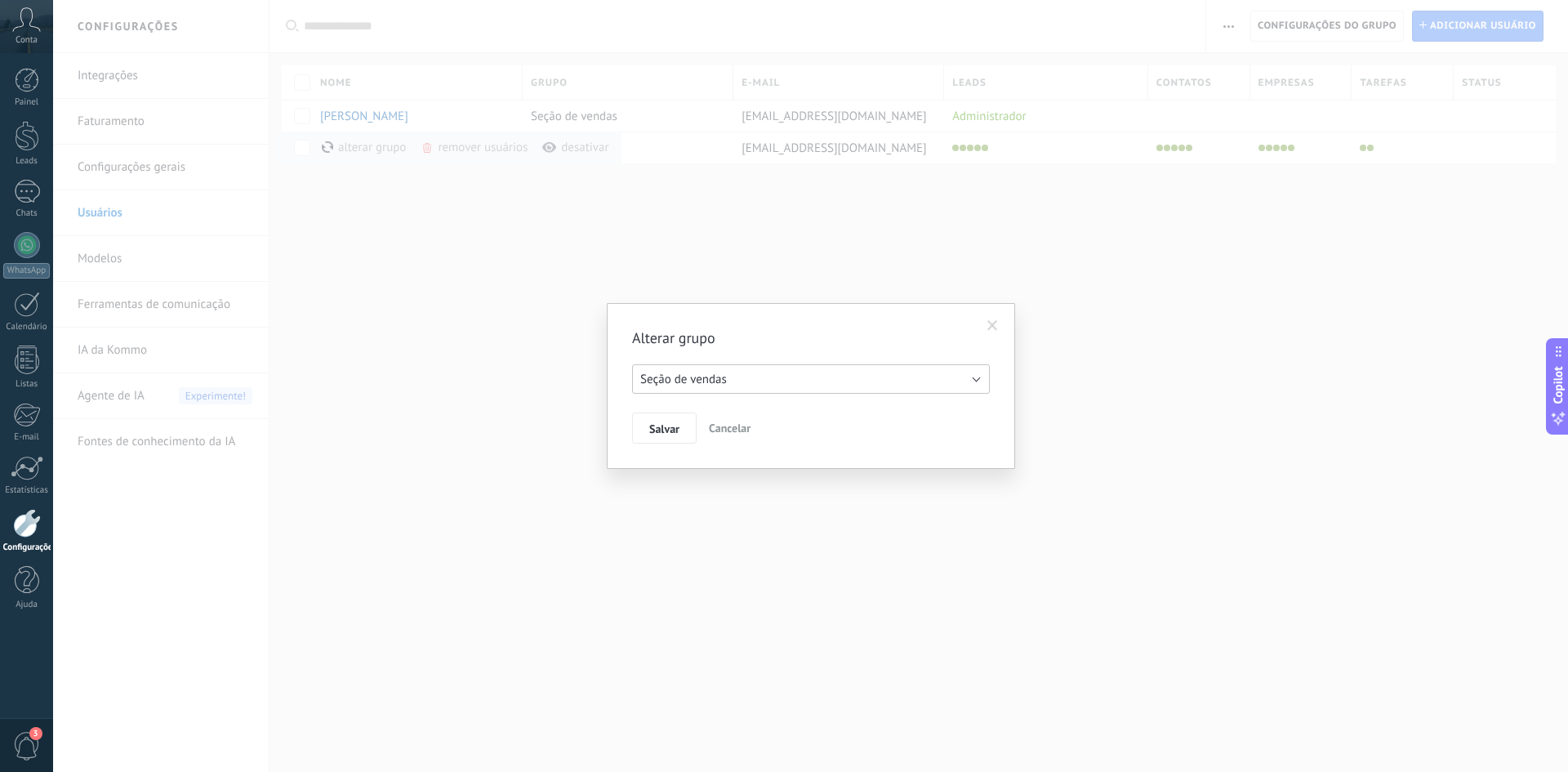
click at [772, 374] on button "Seção de vendas" at bounding box center [811, 379] width 358 height 30
click at [662, 424] on span "Salvar" at bounding box center [664, 429] width 30 height 12
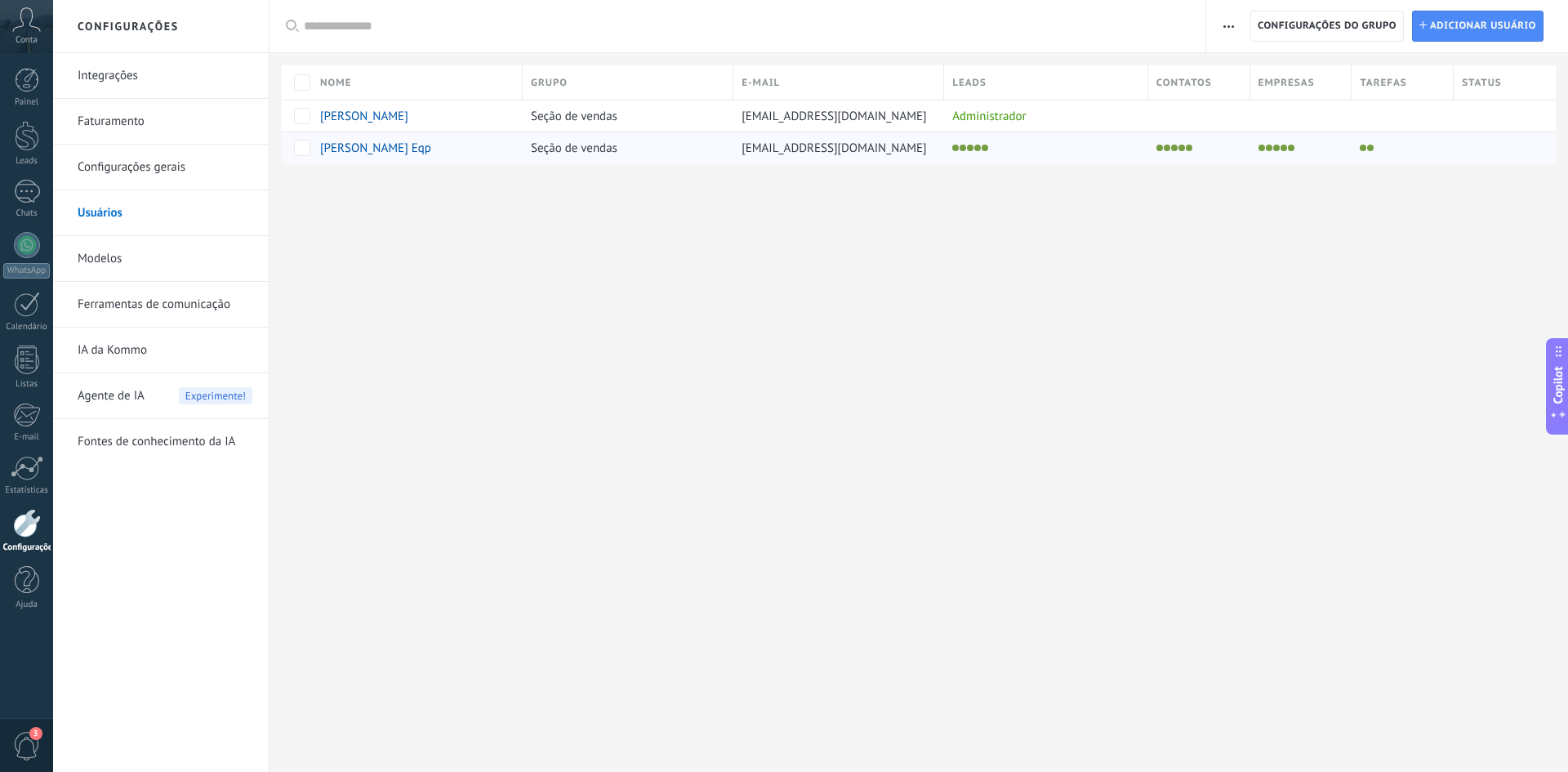
click at [954, 150] on li at bounding box center [955, 147] width 6 height 6
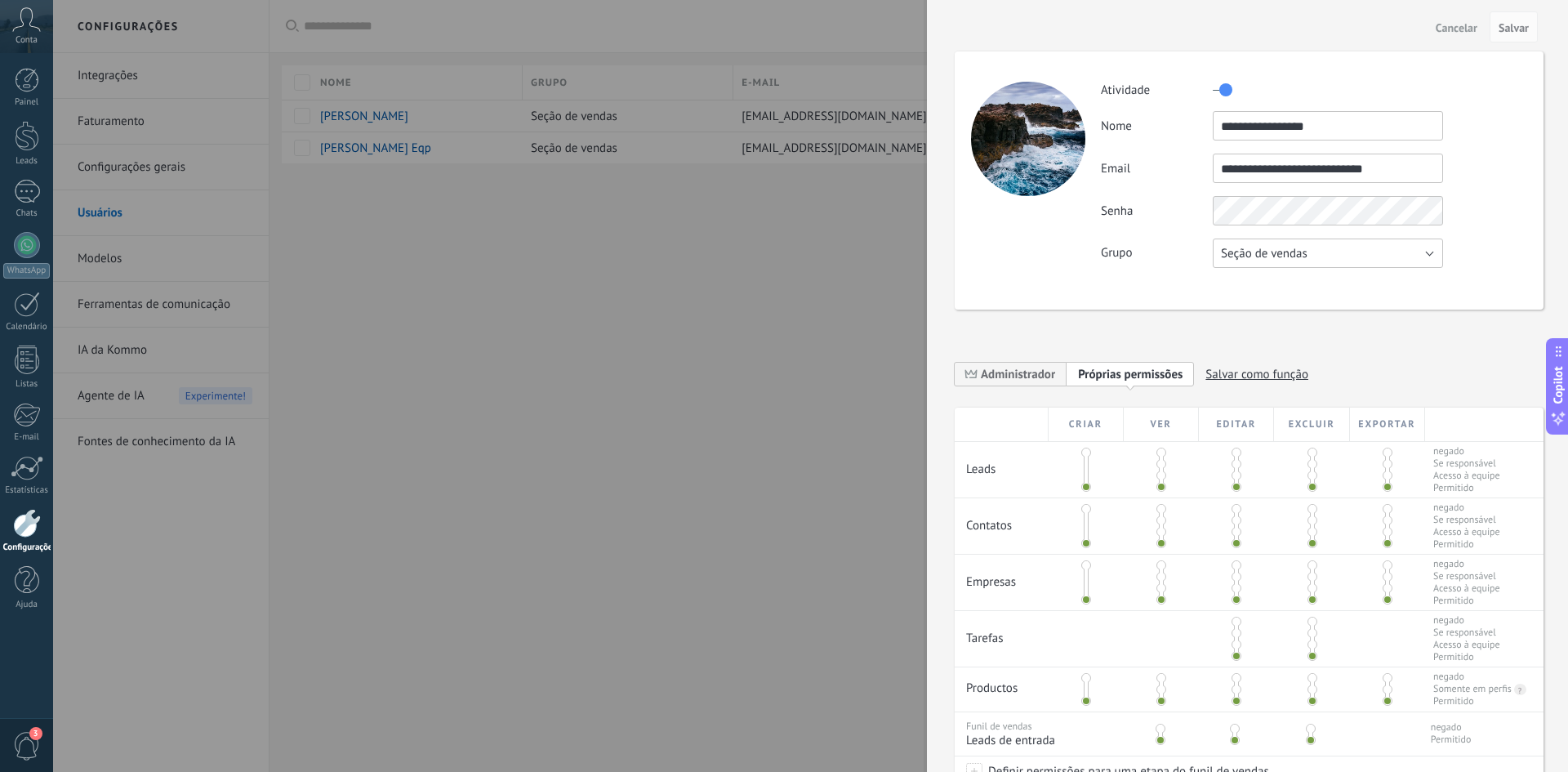
click at [1293, 249] on span "Seção de vendas" at bounding box center [1264, 253] width 87 height 15
click at [1402, 332] on div "**********" at bounding box center [1249, 480] width 589 height 923
click at [1084, 450] on span at bounding box center [1086, 452] width 10 height 10
click at [1084, 485] on span at bounding box center [1086, 486] width 10 height 10
drag, startPoint x: 1562, startPoint y: 287, endPoint x: 1563, endPoint y: 326, distance: 39.0
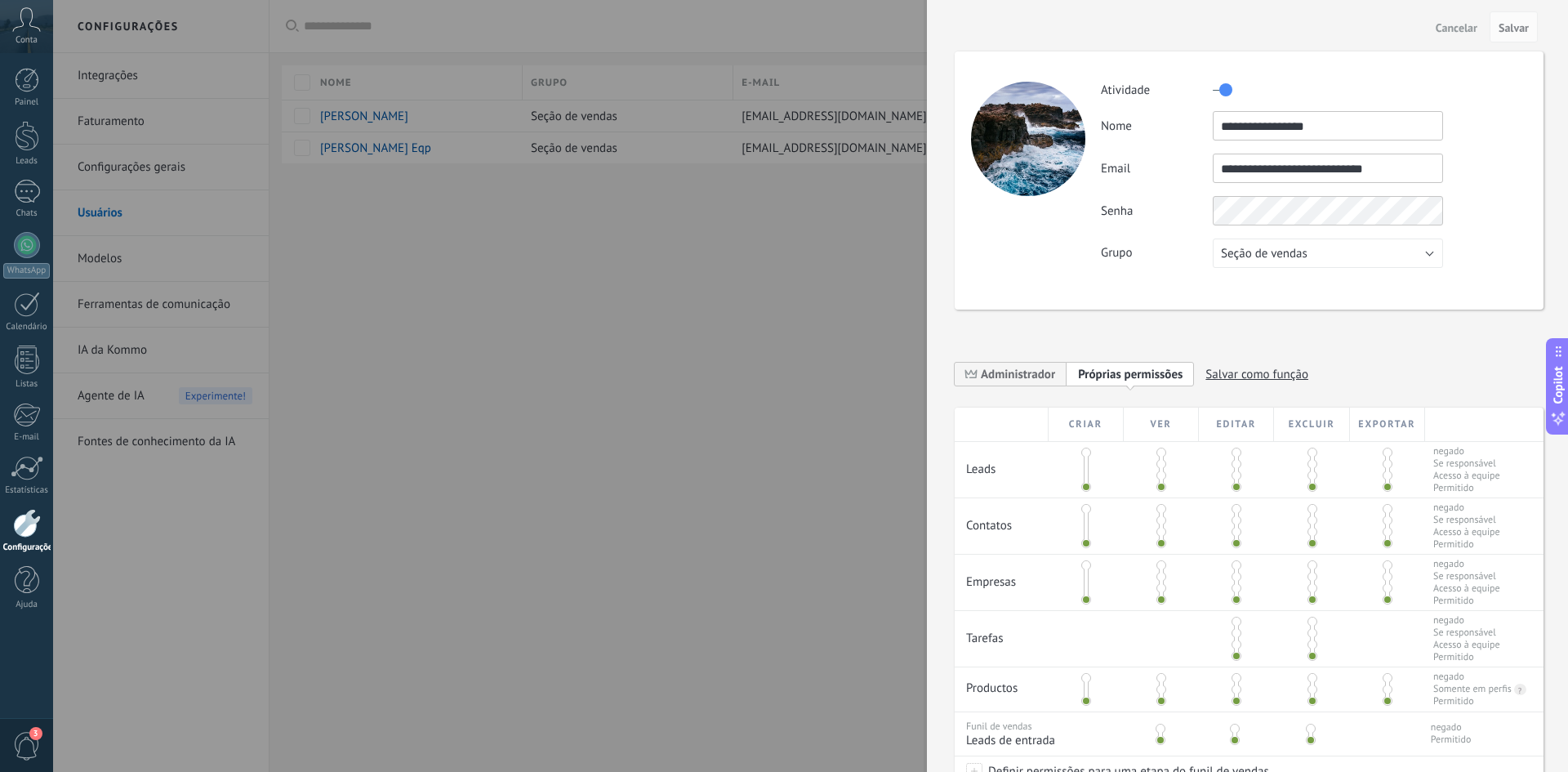
click at [1563, 326] on div "**********" at bounding box center [1247, 386] width 641 height 772
click at [1006, 378] on span "Administrador" at bounding box center [1018, 374] width 74 height 15
click at [1513, 32] on span "Salvar" at bounding box center [1514, 28] width 30 height 12
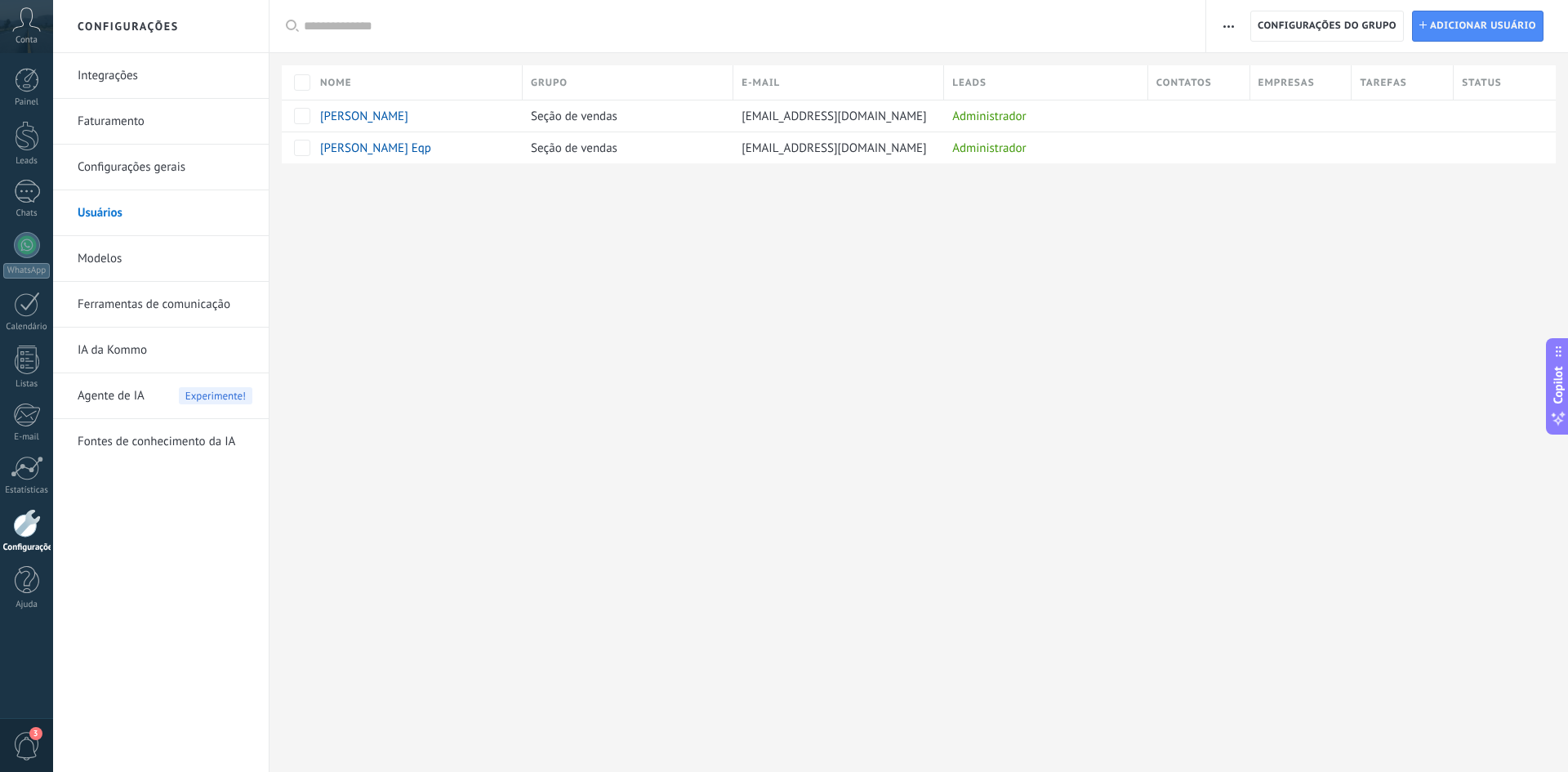
click at [469, 394] on div "Configurações Integrações Faturamento Configurações gerais Usuários Modelos Fer…" at bounding box center [810, 386] width 1515 height 772
click at [549, 339] on div "Configurações Integrações Faturamento Configurações gerais Usuários Modelos Fer…" at bounding box center [810, 386] width 1515 height 772
click at [411, 484] on div "Configurações Integrações Faturamento Configurações gerais Usuários Modelos Fer…" at bounding box center [810, 386] width 1515 height 772
click at [613, 308] on div "Configurações Integrações Faturamento Configurações gerais Usuários Modelos Fer…" at bounding box center [810, 386] width 1515 height 772
drag, startPoint x: 732, startPoint y: 138, endPoint x: 923, endPoint y: 150, distance: 191.4
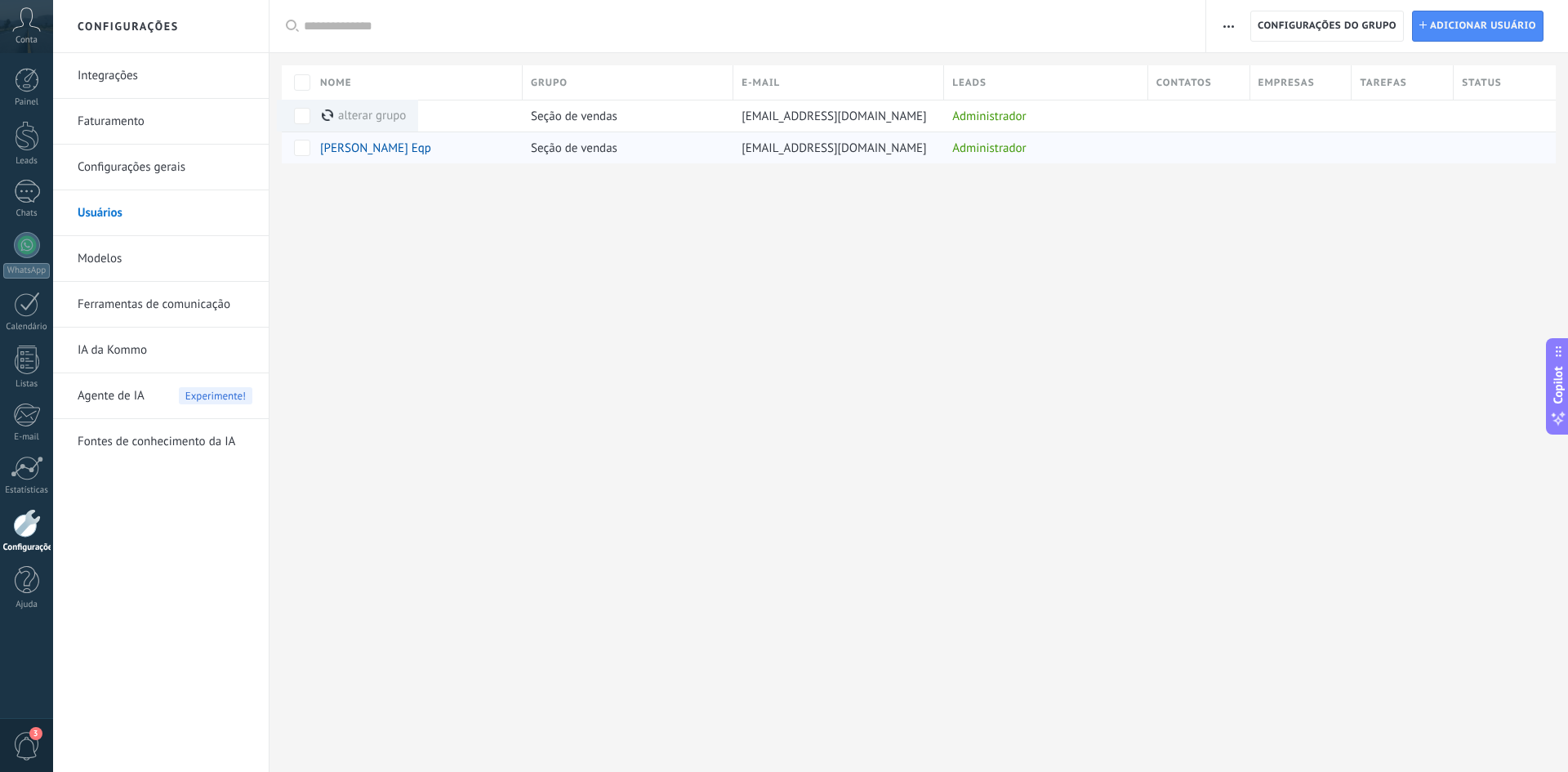
click at [923, 150] on div "[PERSON_NAME] Eqp Seção de vendas [EMAIL_ADDRESS][DOMAIN_NAME] Administrador" at bounding box center [919, 148] width 1274 height 32
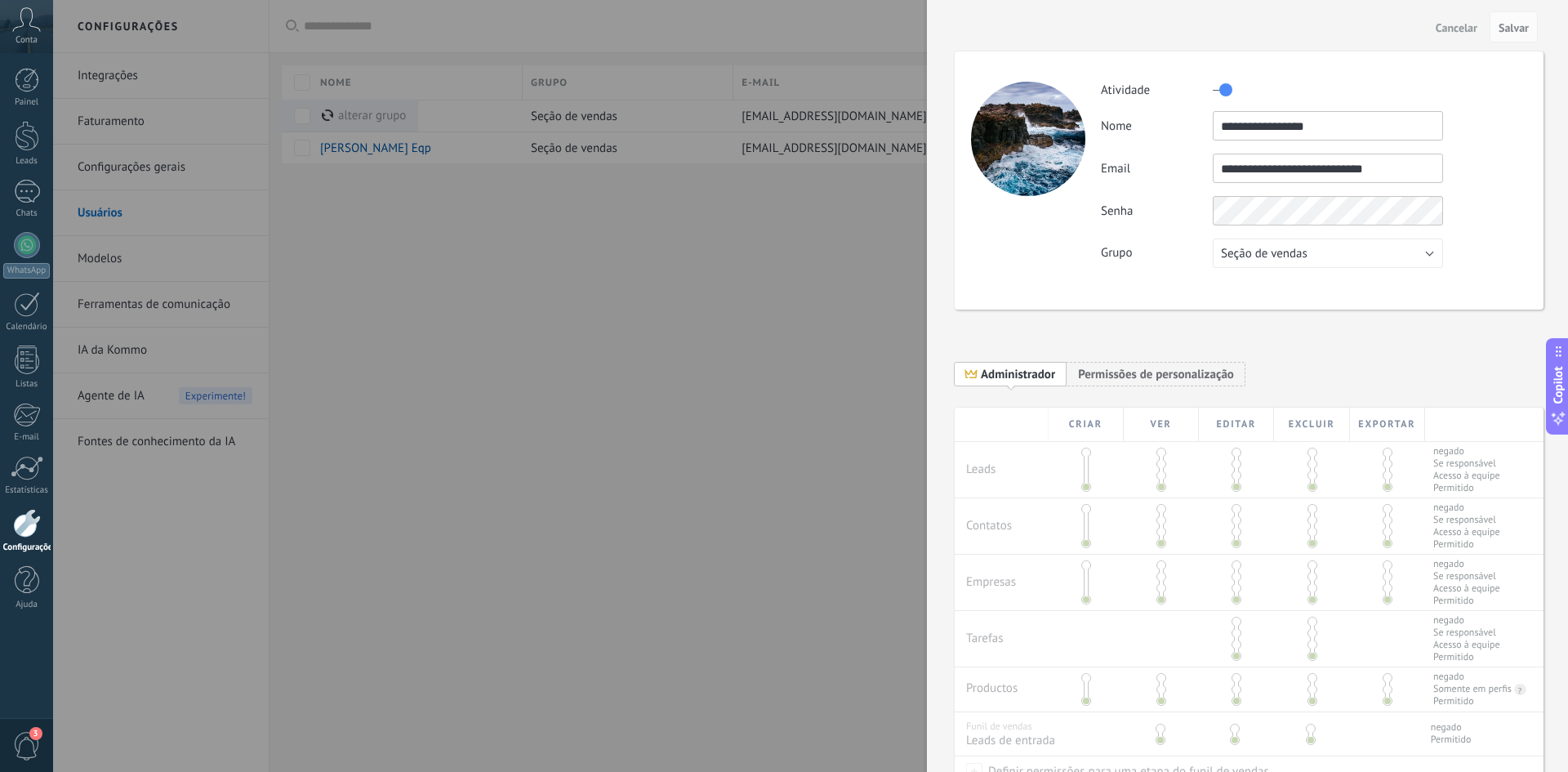
drag, startPoint x: 921, startPoint y: 144, endPoint x: 842, endPoint y: 150, distance: 79.2
click at [842, 150] on div at bounding box center [784, 386] width 1568 height 772
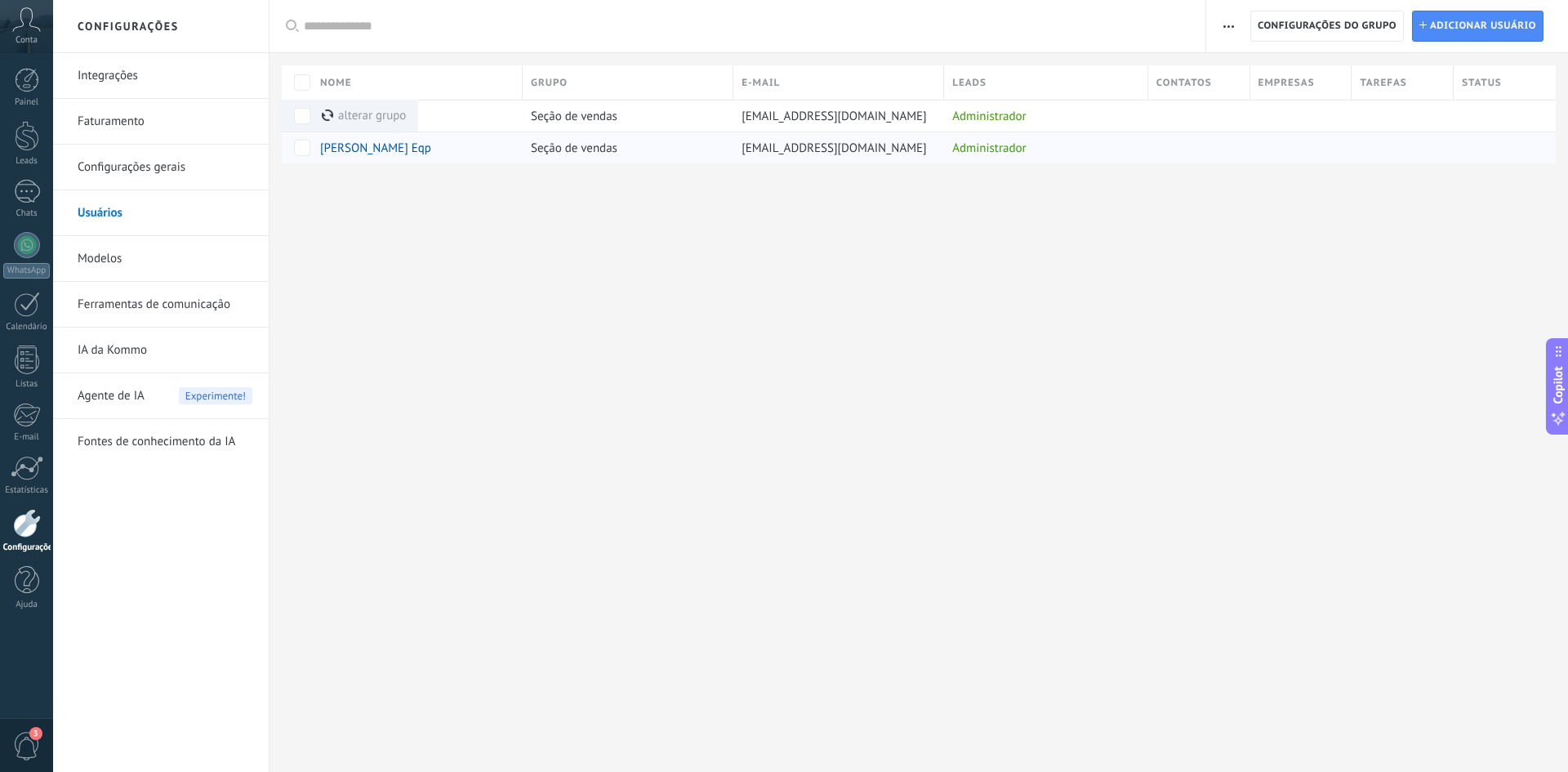
click at [843, 147] on span "[EMAIL_ADDRESS][DOMAIN_NAME]" at bounding box center [834, 148] width 185 height 15
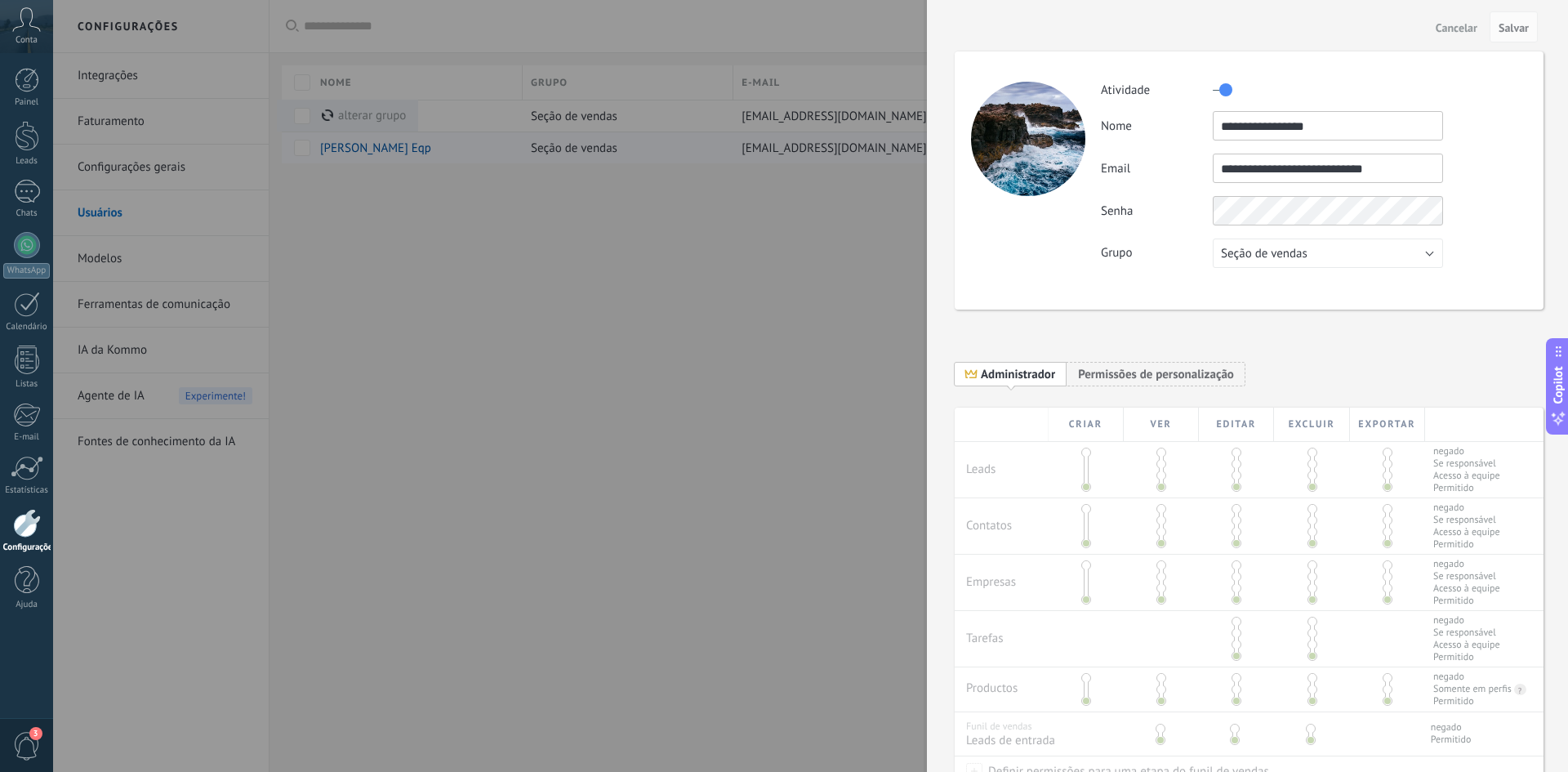
click at [843, 147] on div at bounding box center [784, 386] width 1568 height 772
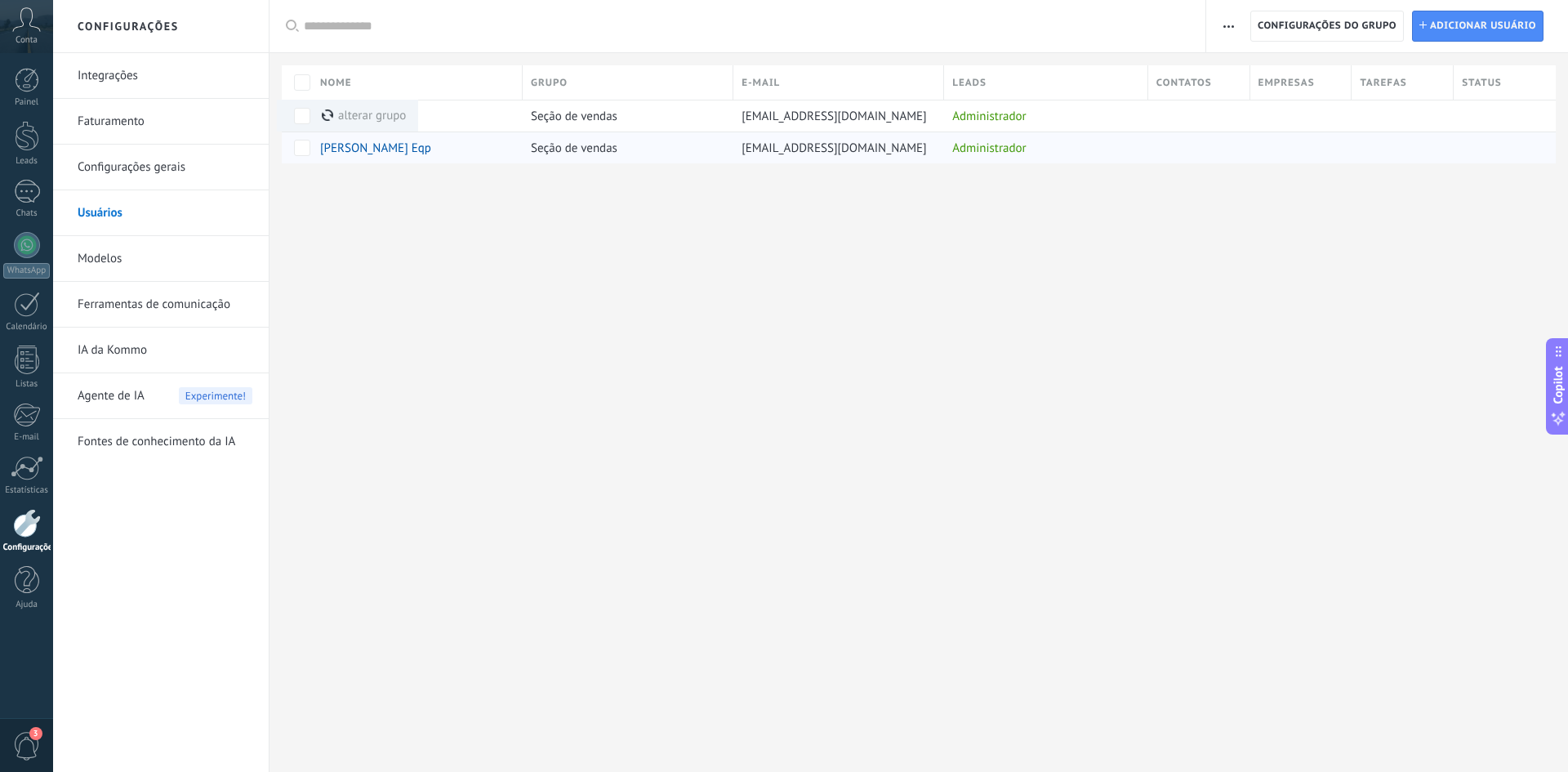
click at [843, 147] on div at bounding box center [784, 386] width 1568 height 772
click at [776, 149] on span "[EMAIL_ADDRESS][DOMAIN_NAME]" at bounding box center [834, 148] width 185 height 15
click at [776, 149] on div at bounding box center [784, 386] width 1568 height 772
click at [16, 79] on div at bounding box center [26, 80] width 24 height 24
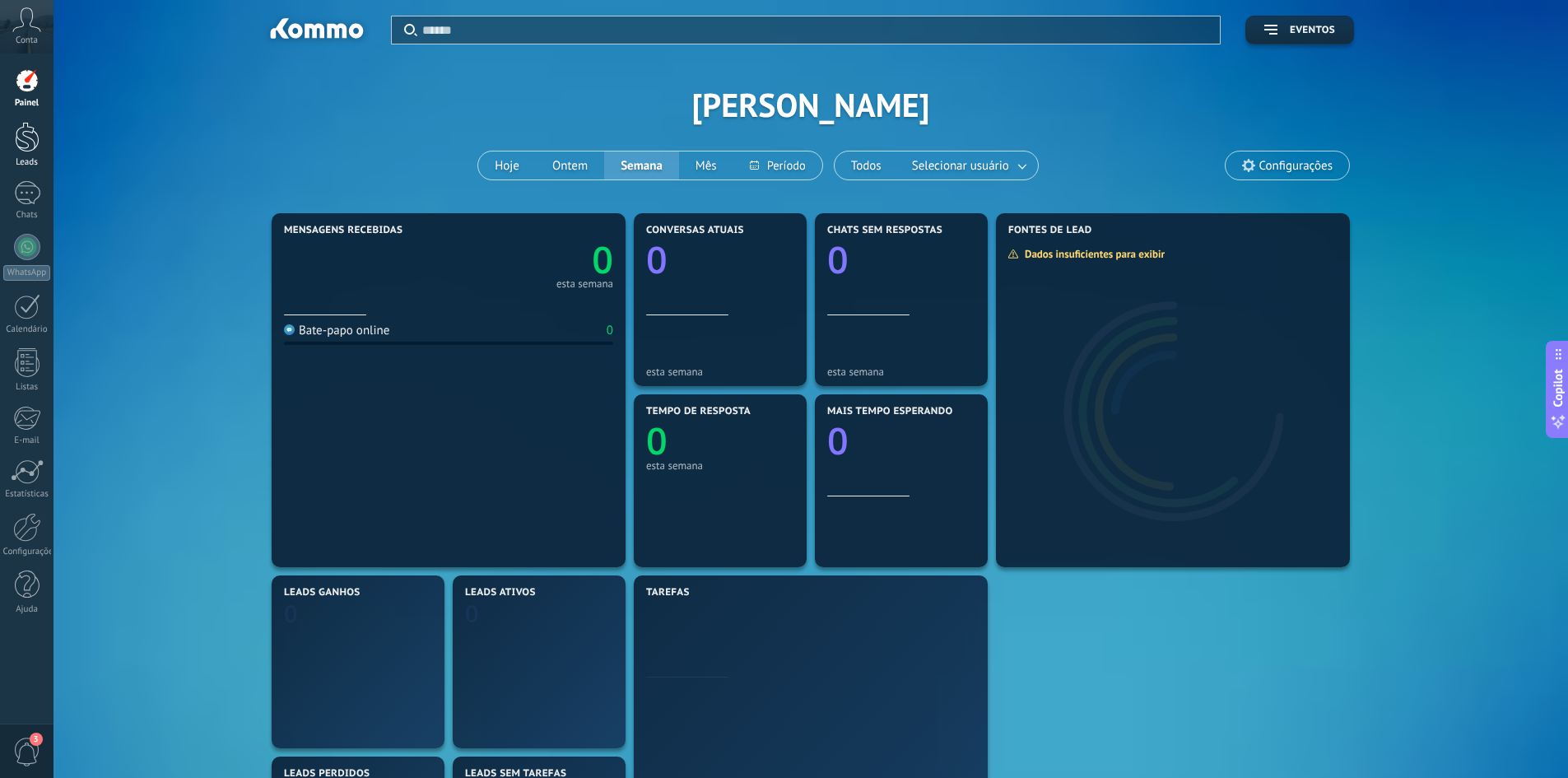
click at [10, 135] on link "Leads" at bounding box center [26, 144] width 53 height 46
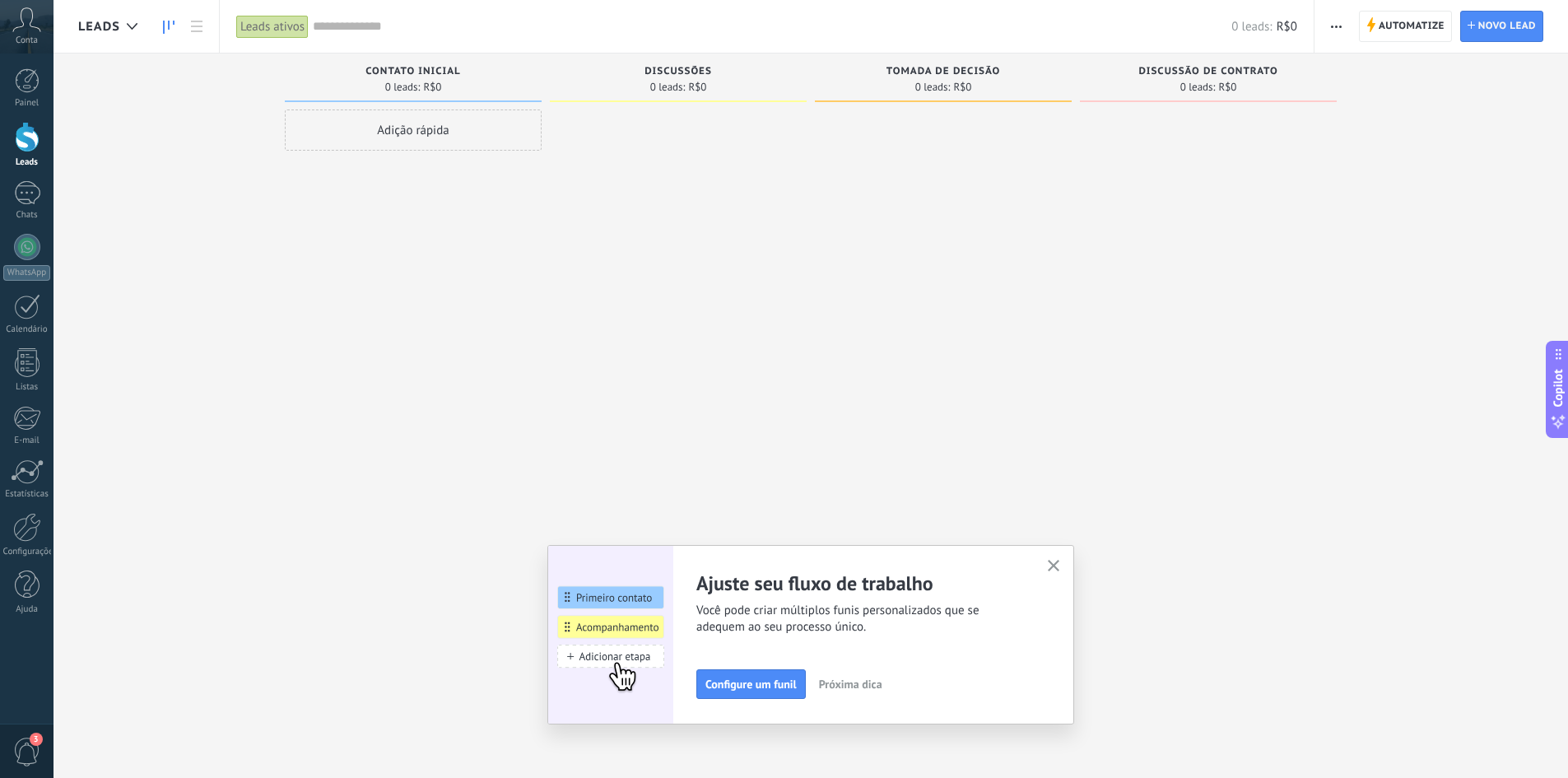
click at [1060, 567] on icon "button" at bounding box center [1054, 566] width 13 height 13
